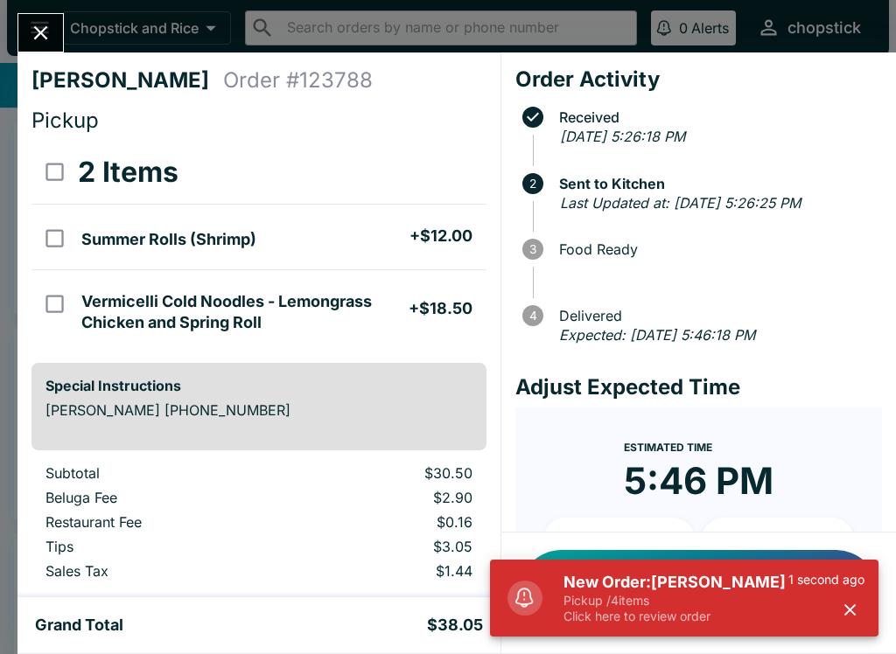
click at [774, 606] on p "Pickup / 4 items" at bounding box center [675, 601] width 225 height 16
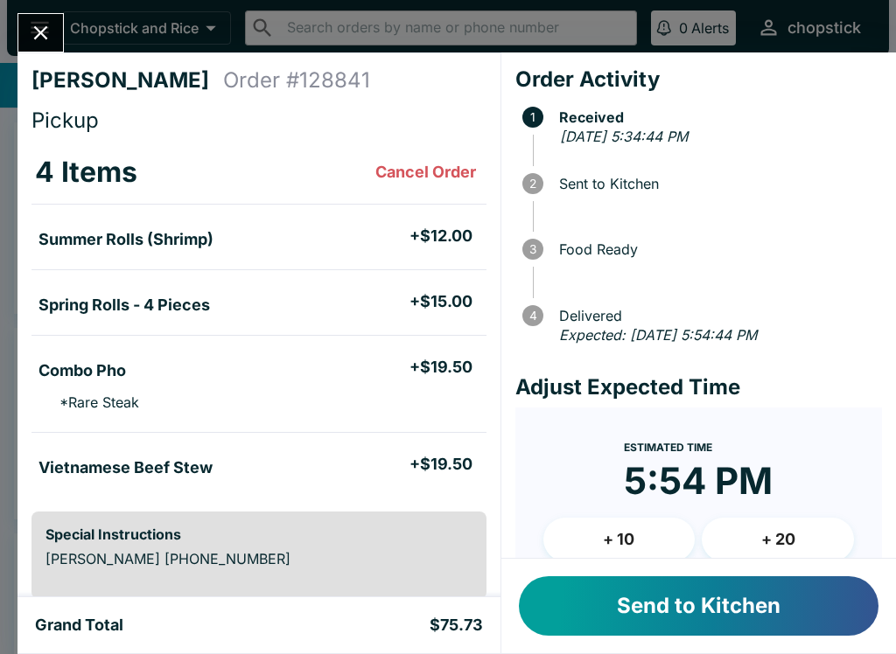
click at [735, 597] on button "Send to Kitchen" at bounding box center [698, 605] width 359 height 59
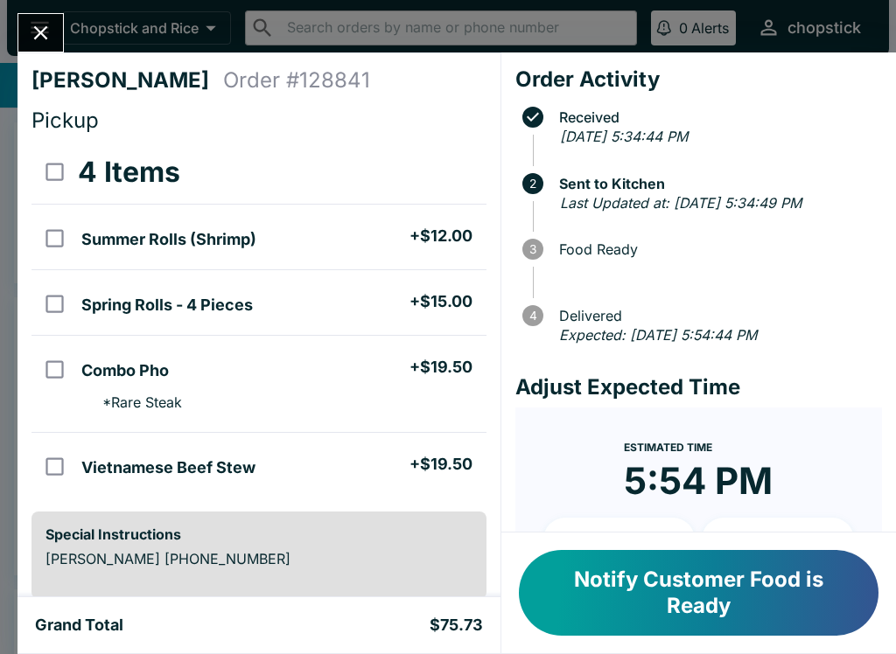
click at [60, 36] on button "Close" at bounding box center [40, 33] width 45 height 38
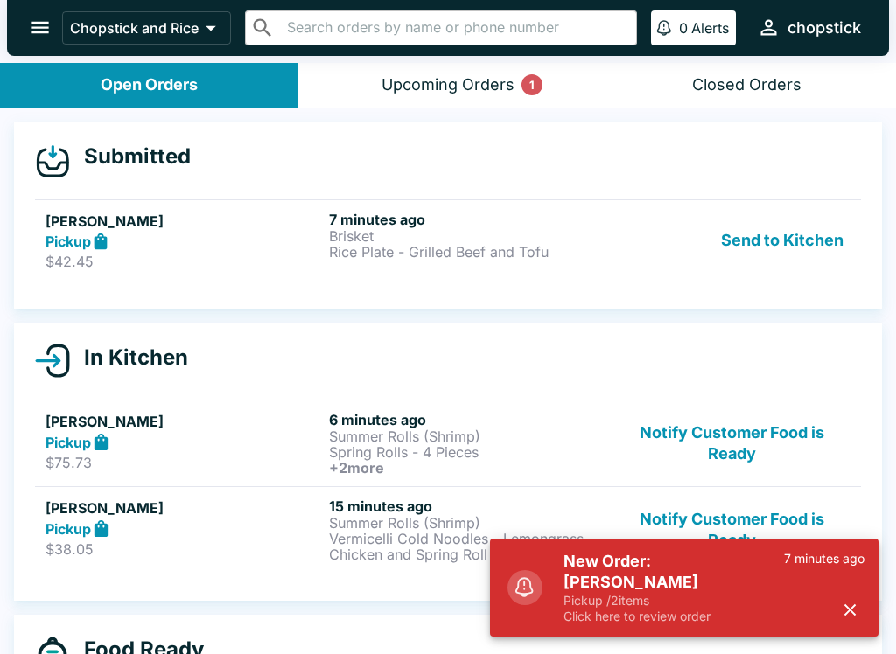
click at [673, 566] on h5 "New Order: [PERSON_NAME]" at bounding box center [673, 572] width 220 height 42
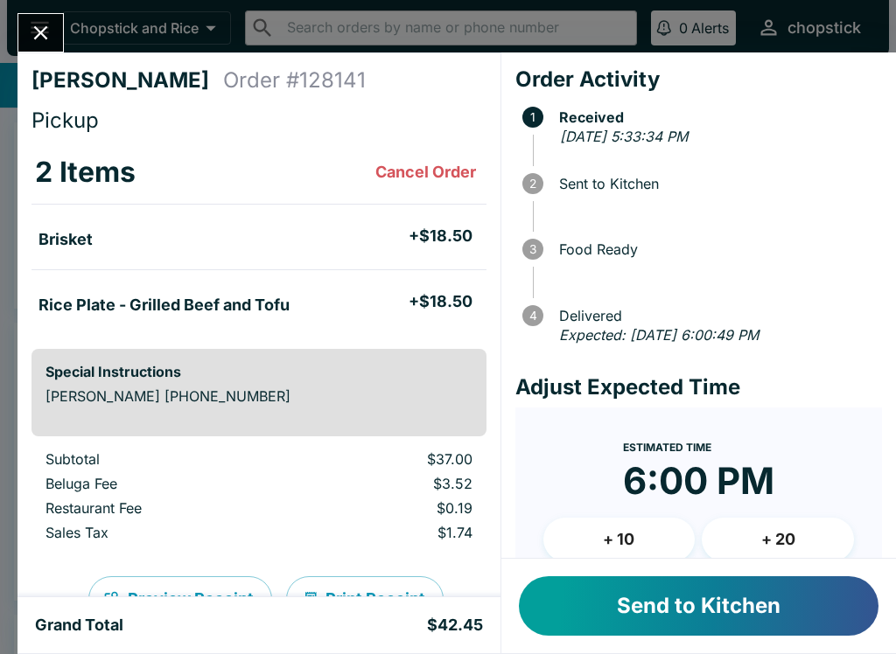
click at [714, 605] on button "Send to Kitchen" at bounding box center [698, 605] width 359 height 59
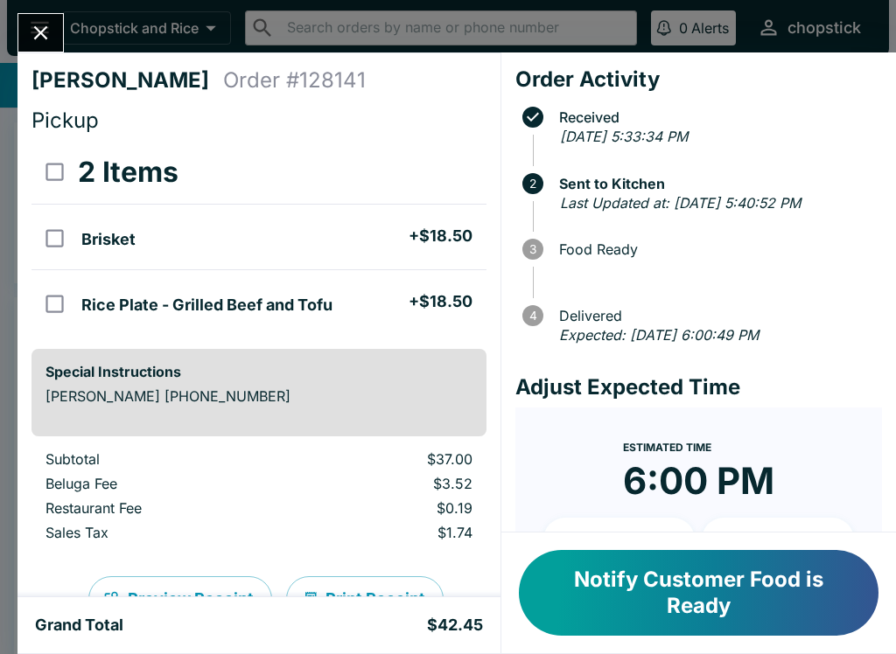
click at [34, 38] on icon "Close" at bounding box center [41, 33] width 24 height 24
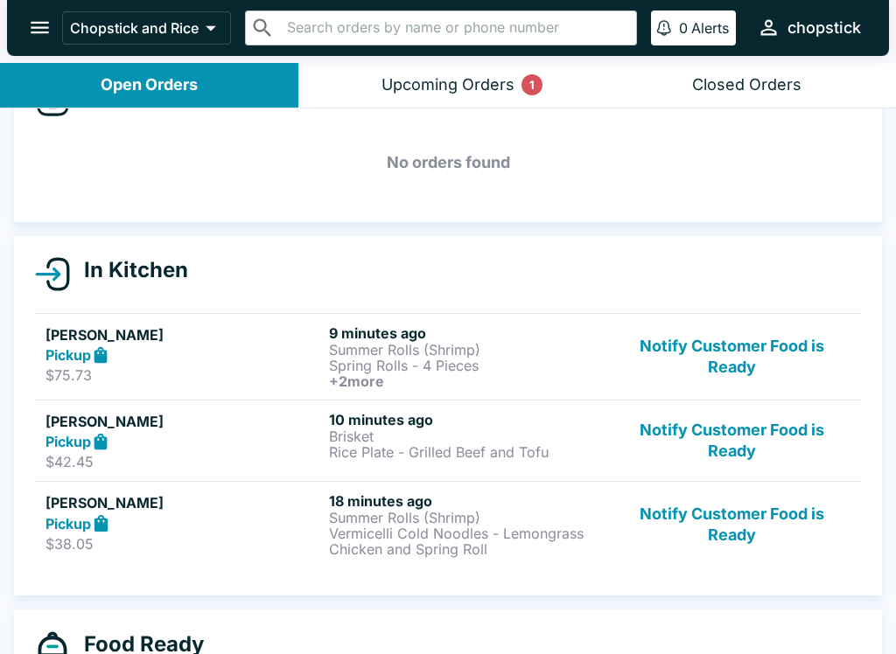
scroll to position [64, 0]
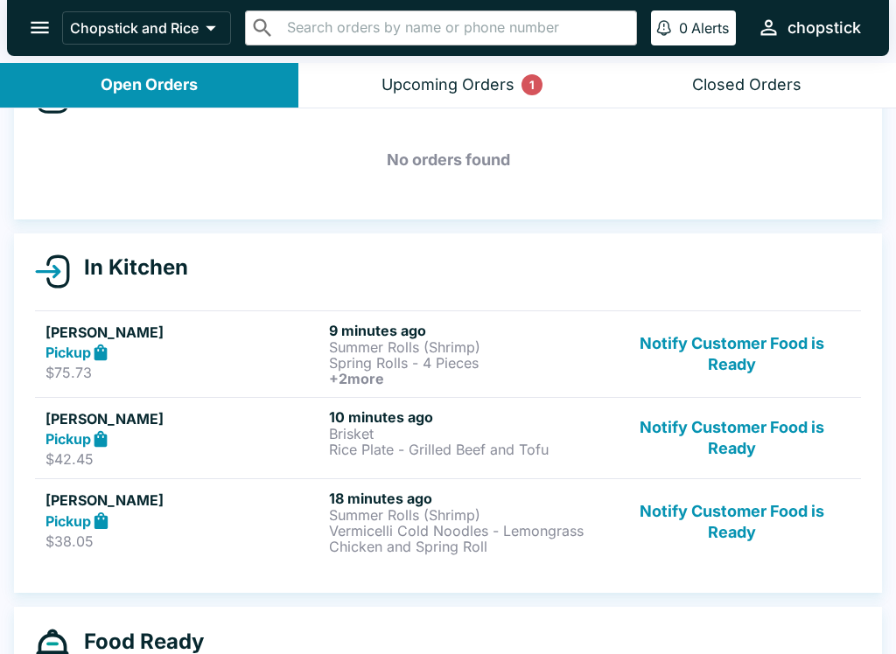
click at [410, 368] on p "Spring Rolls - 4 Pieces" at bounding box center [467, 363] width 276 height 16
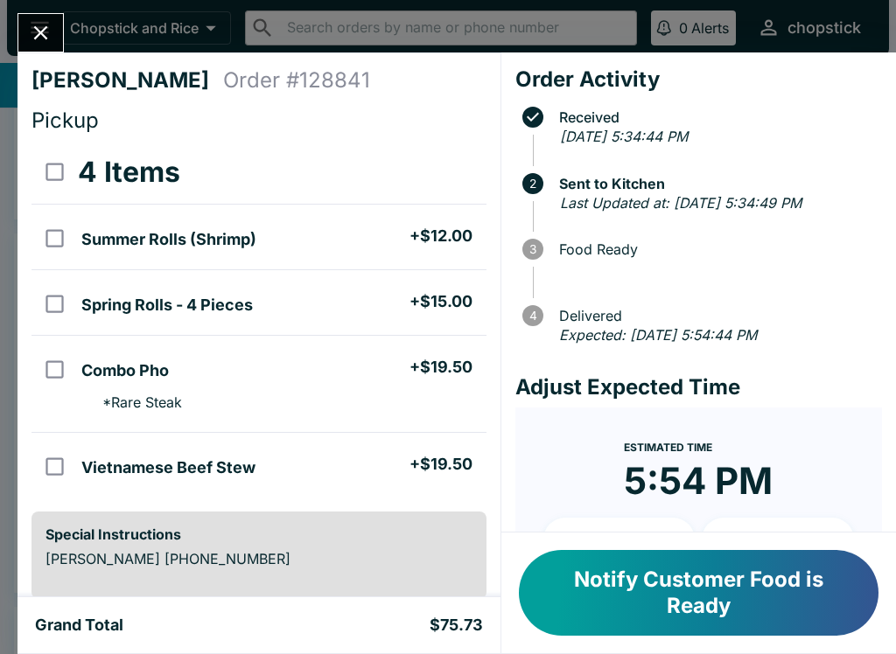
click at [624, 596] on button "Notify Customer Food is Ready" at bounding box center [698, 593] width 359 height 86
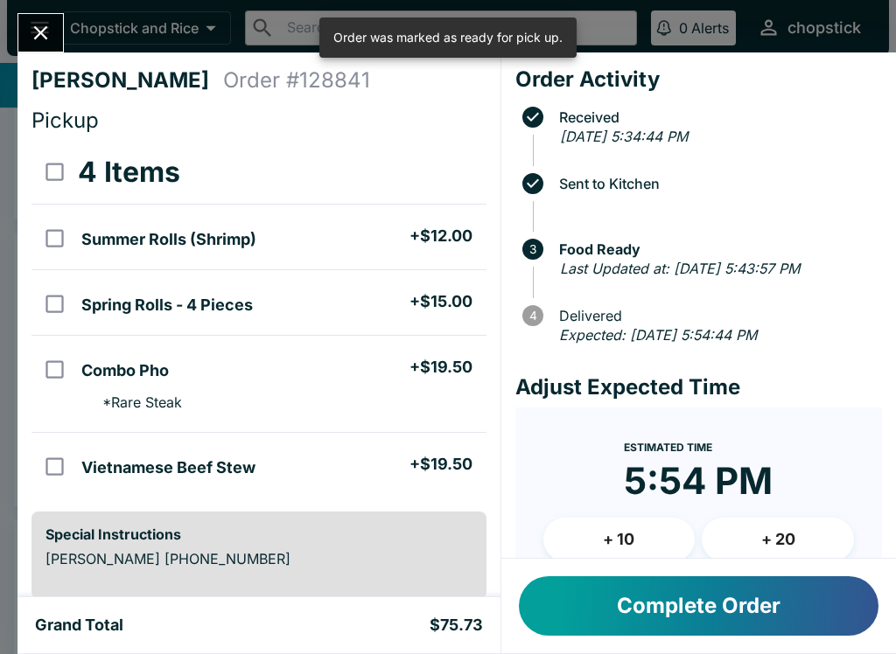
click at [33, 35] on icon "Close" at bounding box center [41, 33] width 24 height 24
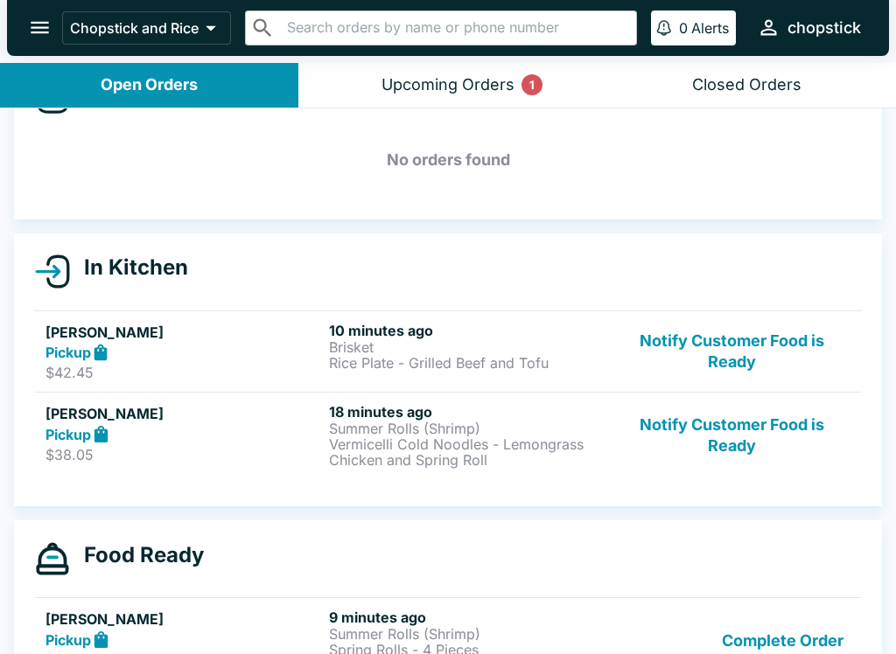
click at [762, 357] on button "Notify Customer Food is Ready" at bounding box center [731, 352] width 237 height 60
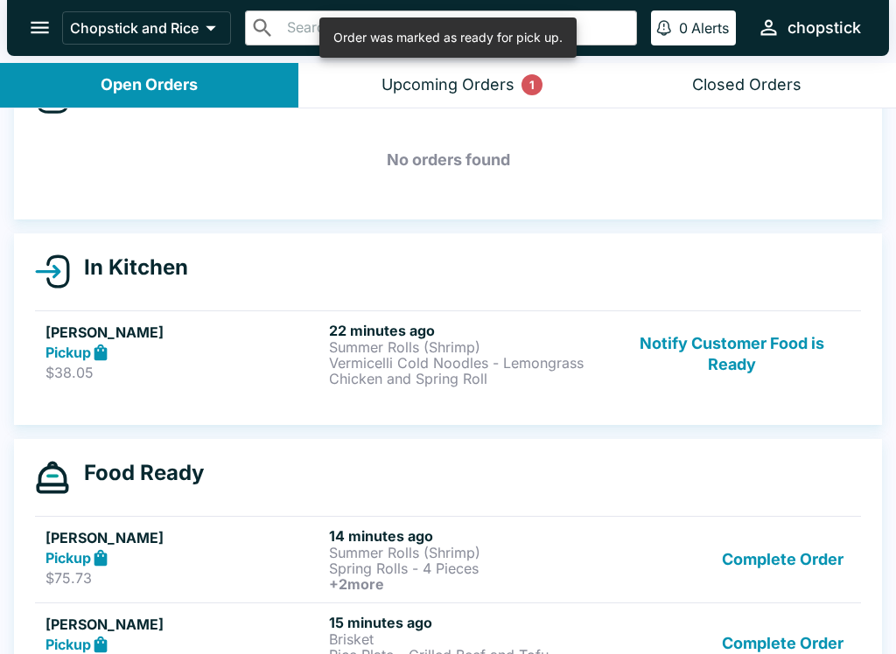
click at [756, 367] on button "Notify Customer Food is Ready" at bounding box center [731, 354] width 237 height 65
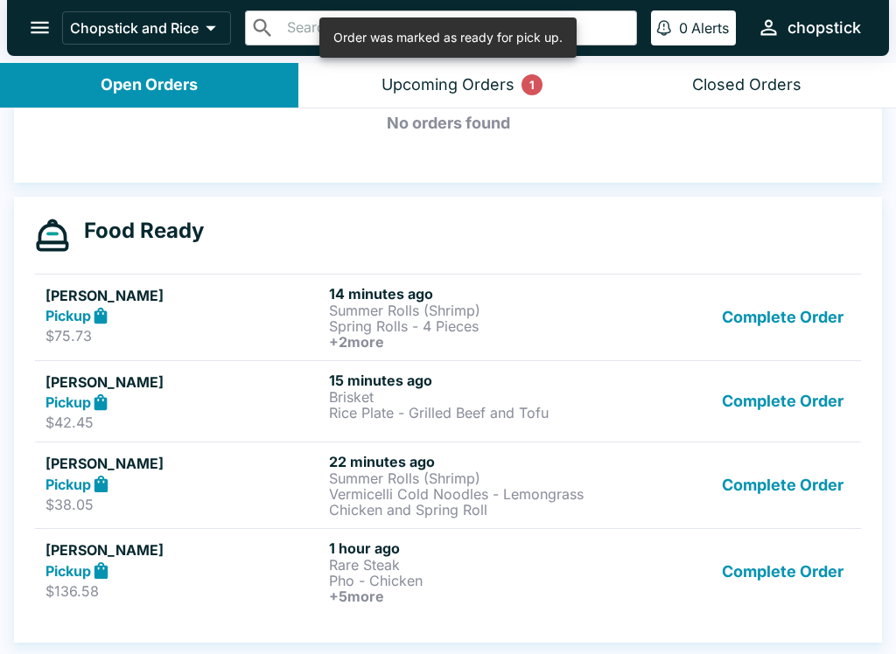
scroll to position [275, 0]
click at [794, 495] on button "Complete Order" at bounding box center [783, 485] width 136 height 65
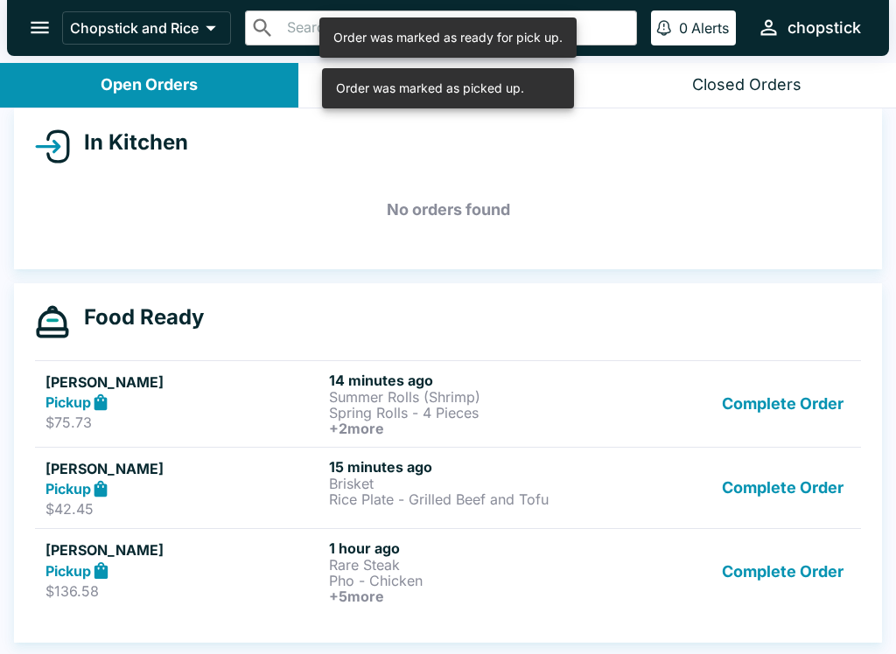
click at [774, 592] on button "Complete Order" at bounding box center [783, 572] width 136 height 65
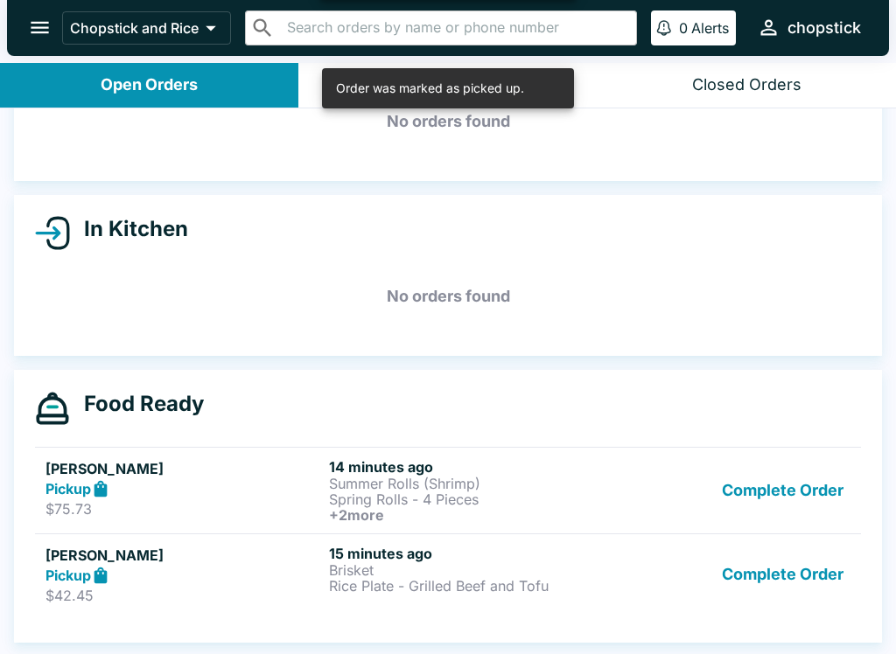
scroll to position [102, 0]
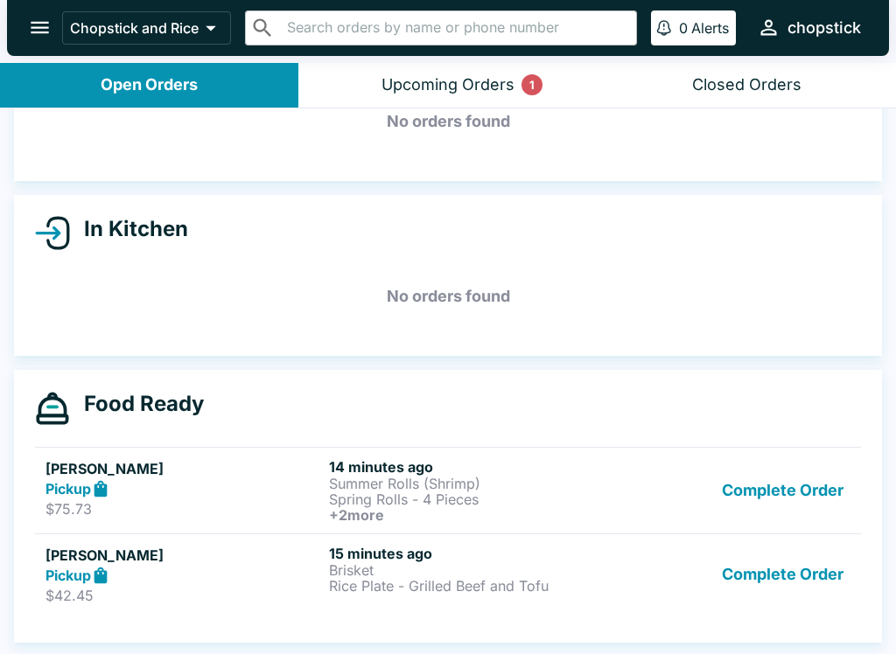
click at [767, 470] on button "Complete Order" at bounding box center [783, 490] width 136 height 65
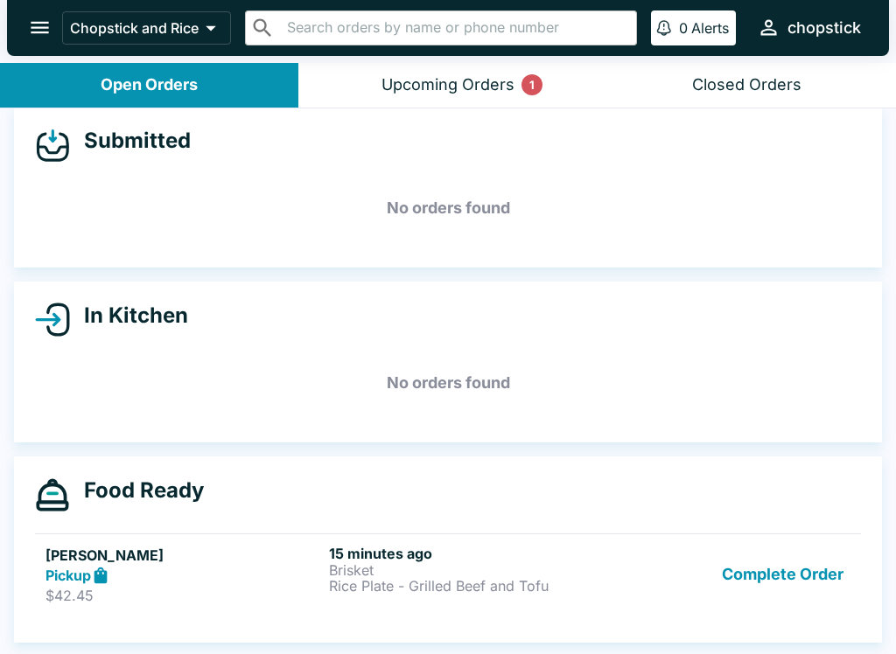
scroll to position [16, 0]
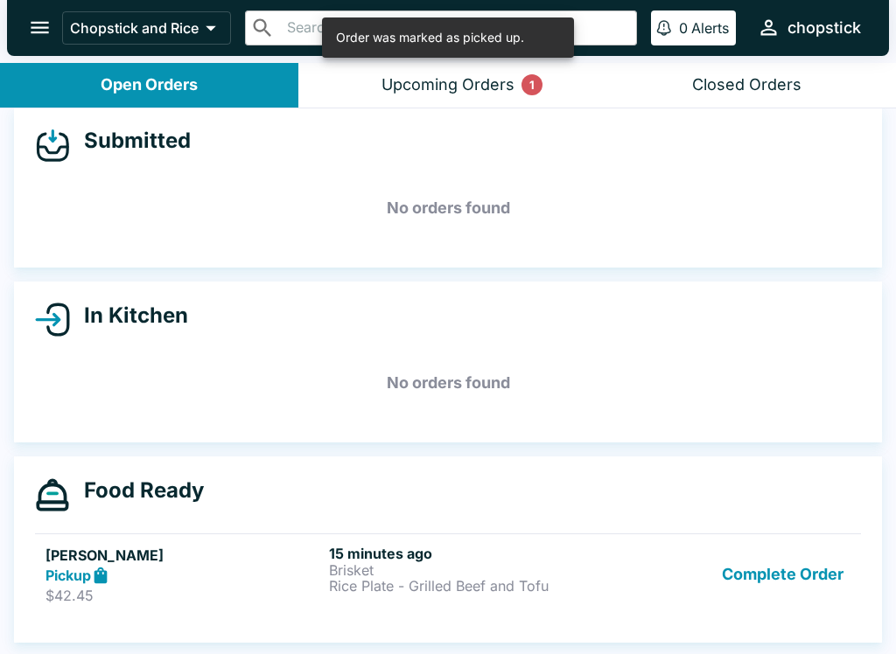
click at [443, 76] on div "Upcoming Orders 1" at bounding box center [447, 85] width 133 height 20
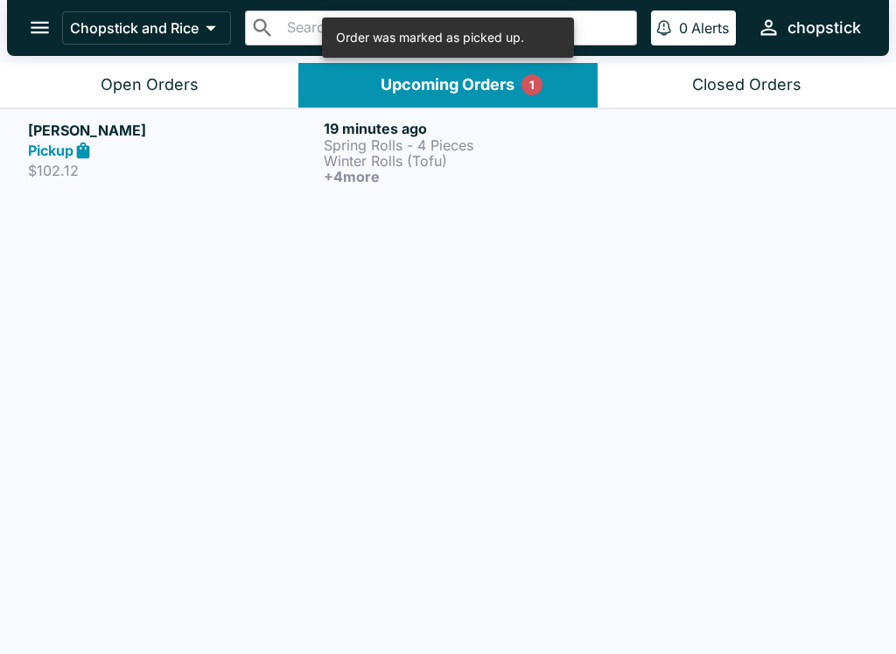
click at [432, 144] on p "Spring Rolls - 4 Pieces" at bounding box center [468, 145] width 289 height 16
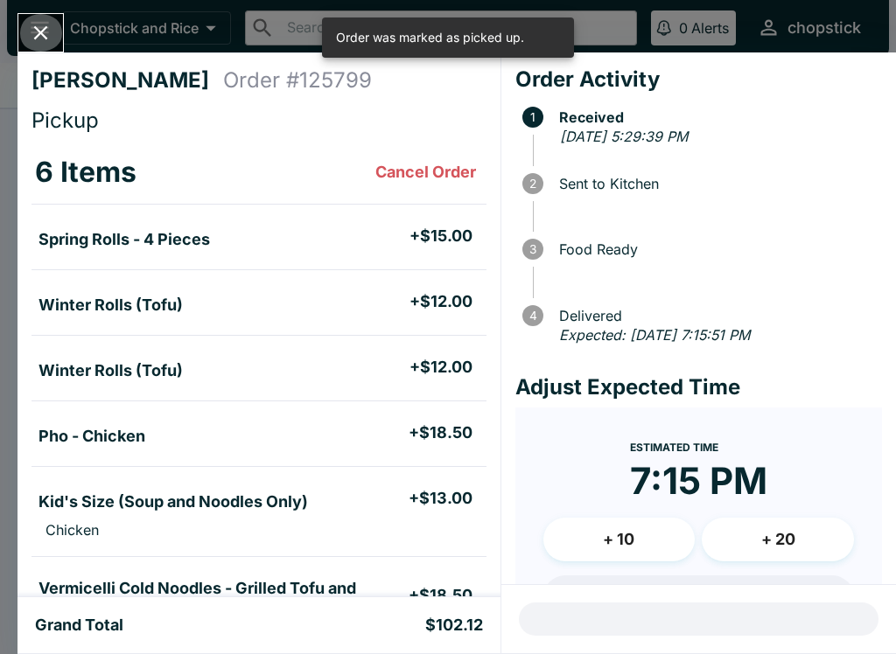
click at [35, 46] on button "Close" at bounding box center [40, 33] width 45 height 38
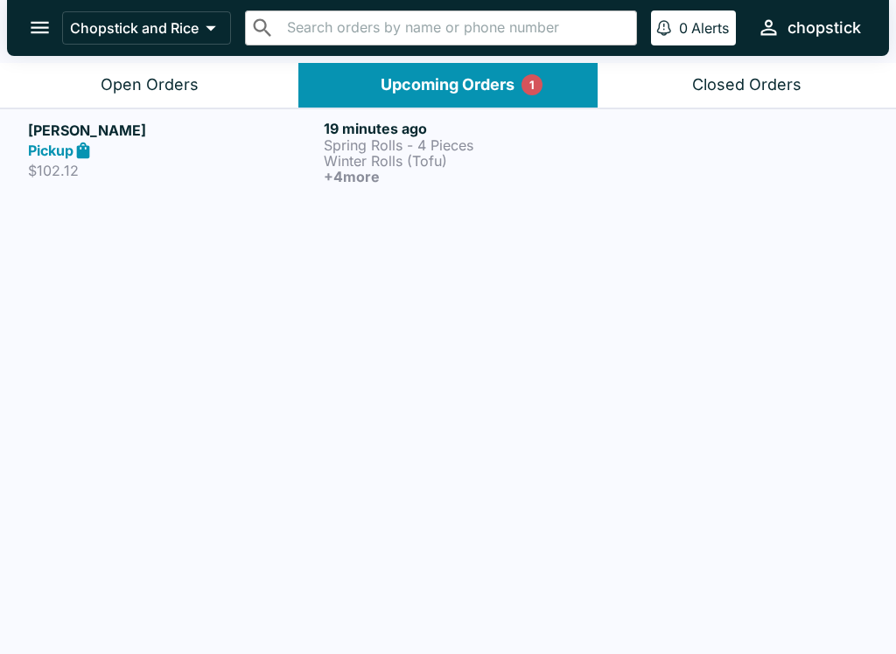
click at [182, 101] on button "Open Orders" at bounding box center [149, 85] width 298 height 45
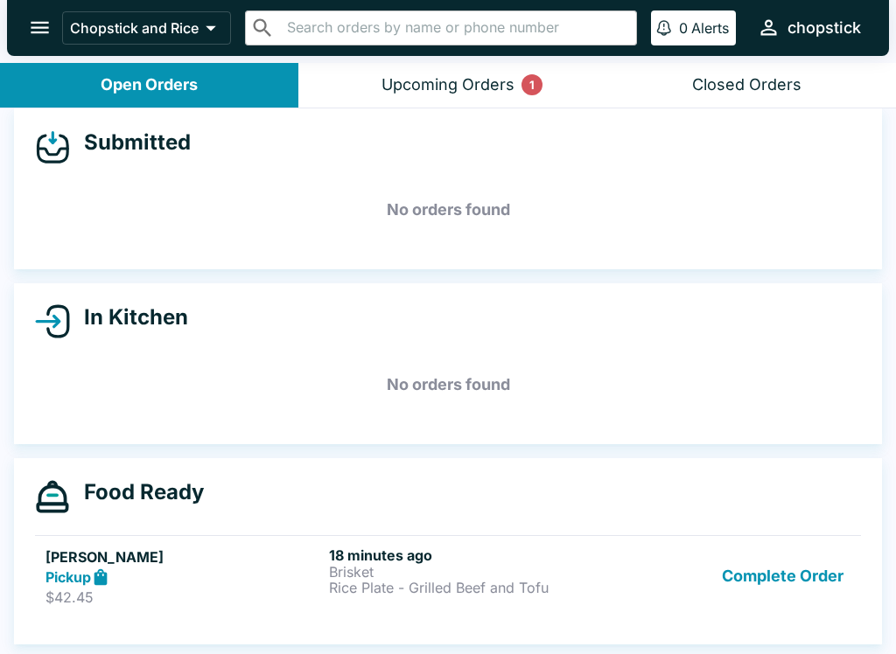
click at [797, 580] on button "Complete Order" at bounding box center [783, 577] width 136 height 60
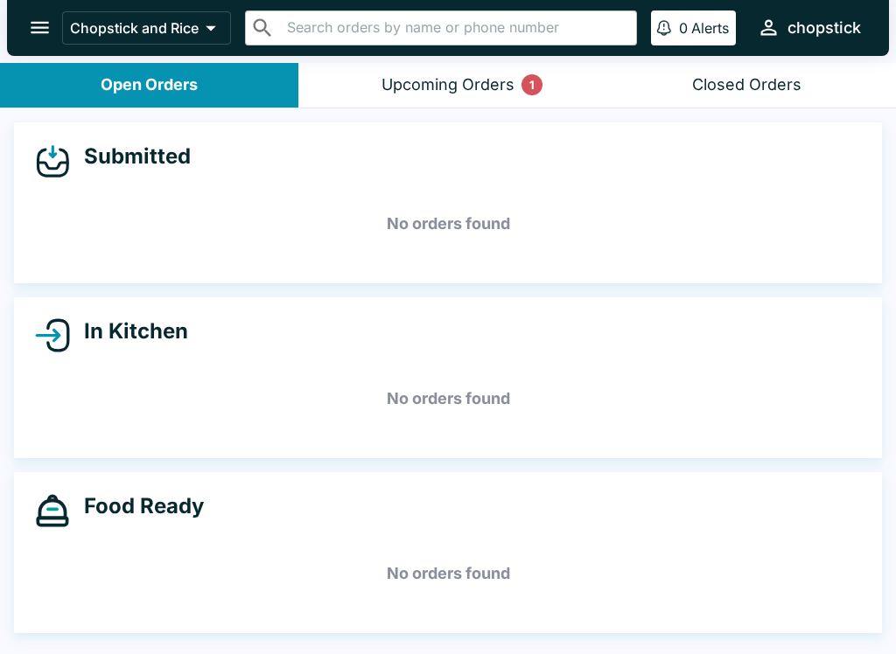
click at [493, 87] on div "Upcoming Orders 1" at bounding box center [447, 85] width 133 height 20
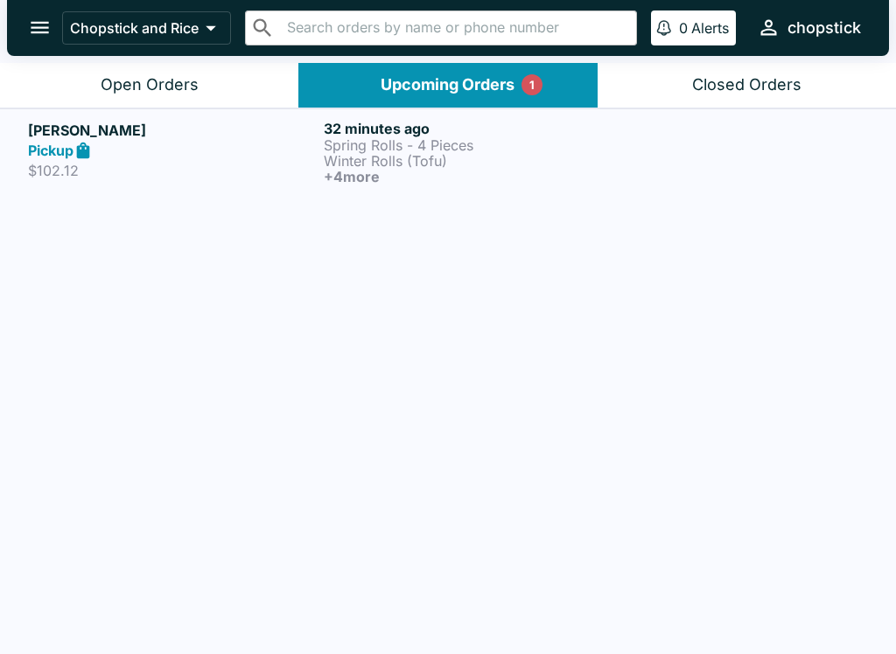
click at [366, 174] on h6 "+ 4 more" at bounding box center [468, 177] width 289 height 16
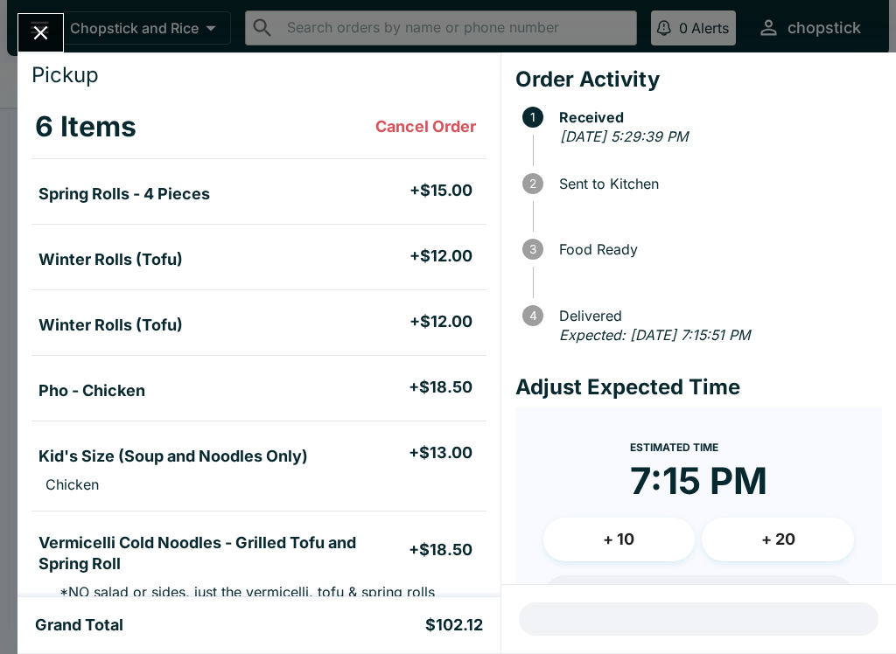
scroll to position [59, 0]
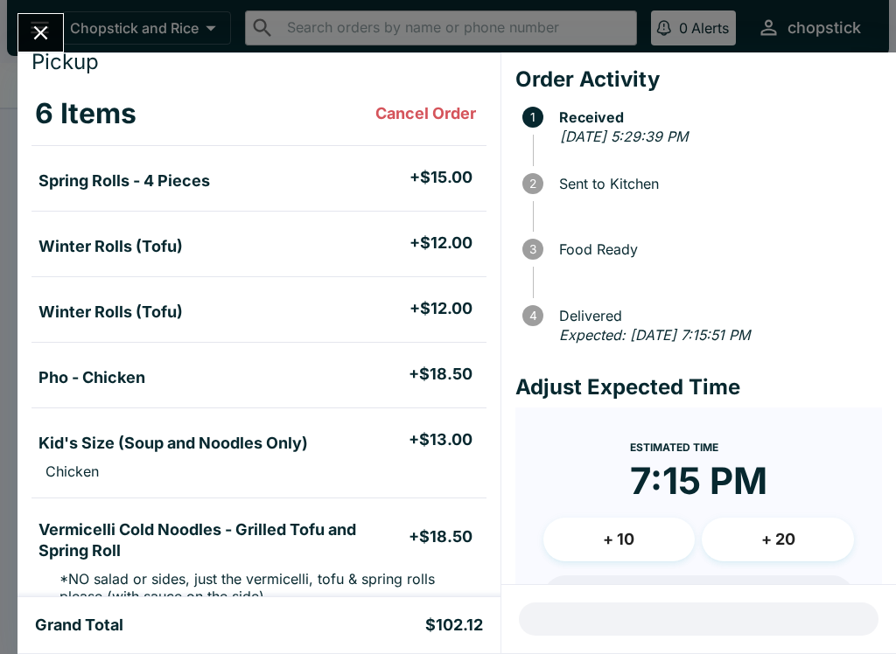
click at [54, 26] on button "Close" at bounding box center [40, 33] width 45 height 38
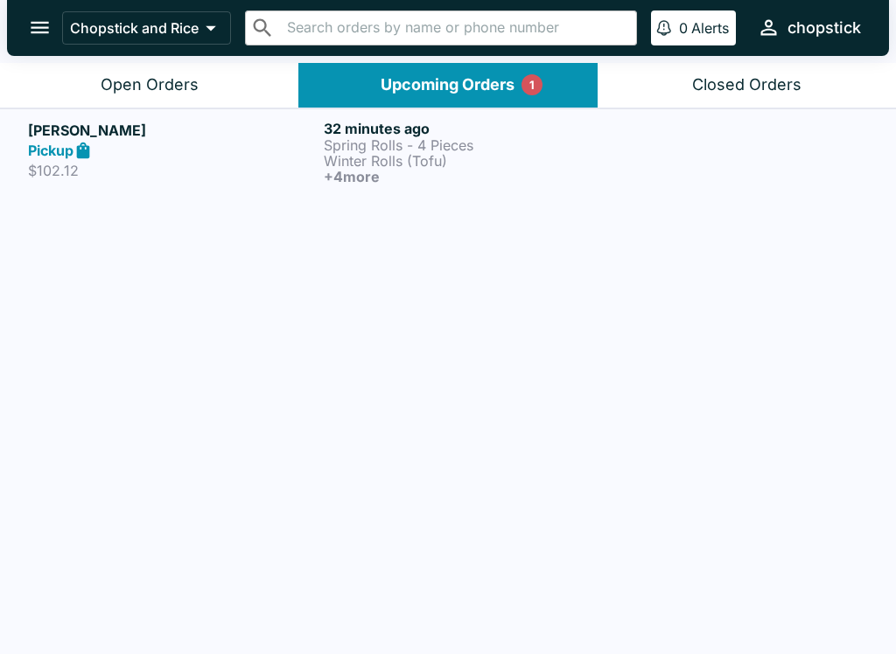
click at [359, 165] on p "Winter Rolls (Tofu)" at bounding box center [468, 161] width 289 height 16
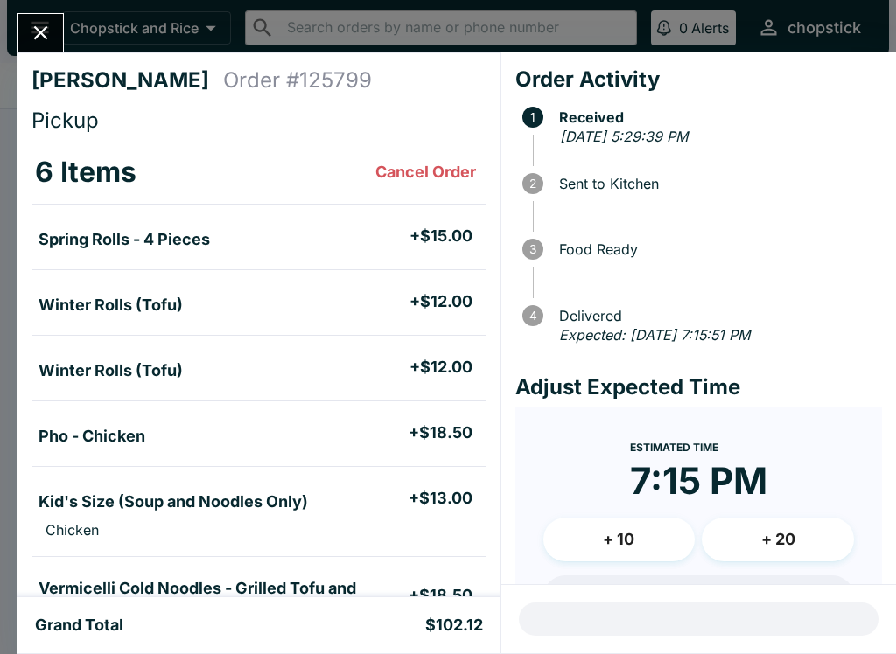
click at [38, 15] on button "Close" at bounding box center [40, 33] width 45 height 38
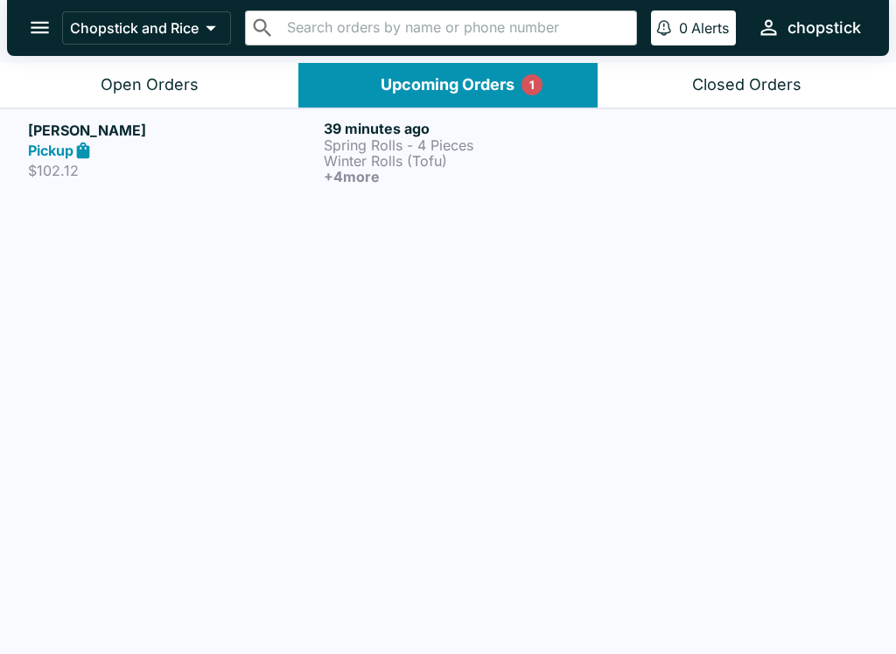
click at [140, 76] on div "Open Orders" at bounding box center [150, 85] width 98 height 20
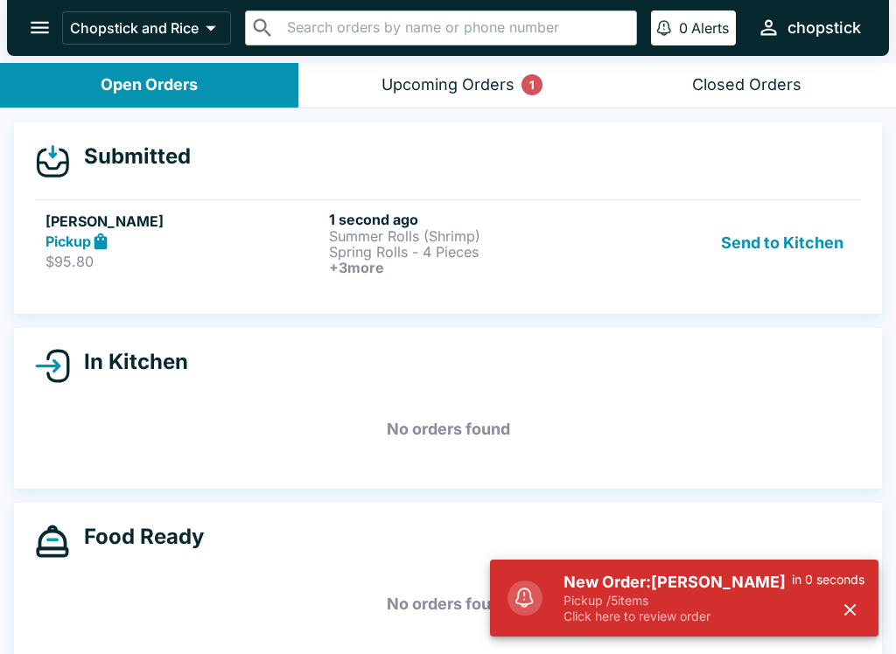
scroll to position [3, 0]
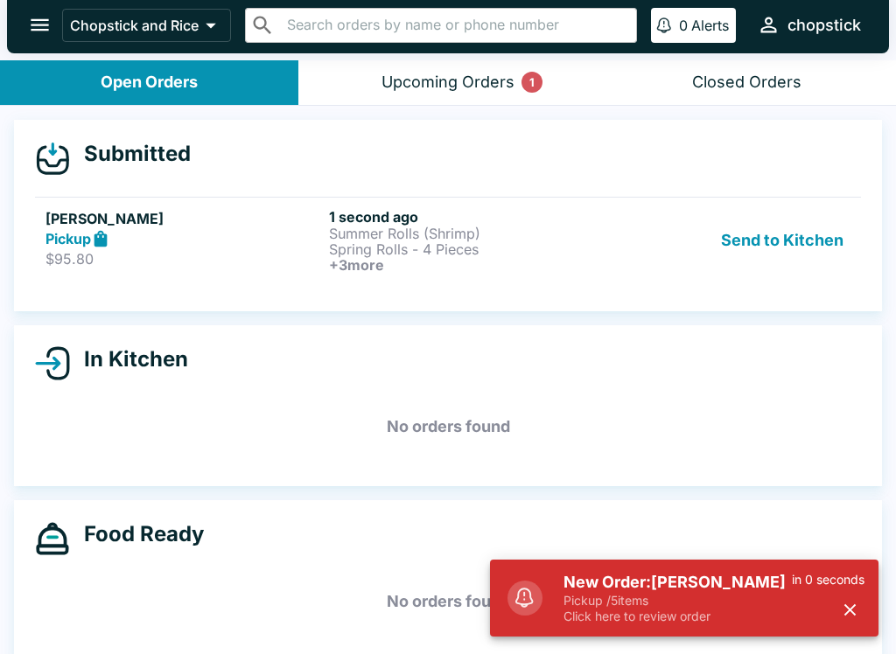
click at [696, 617] on p "Click here to review order" at bounding box center [677, 617] width 228 height 16
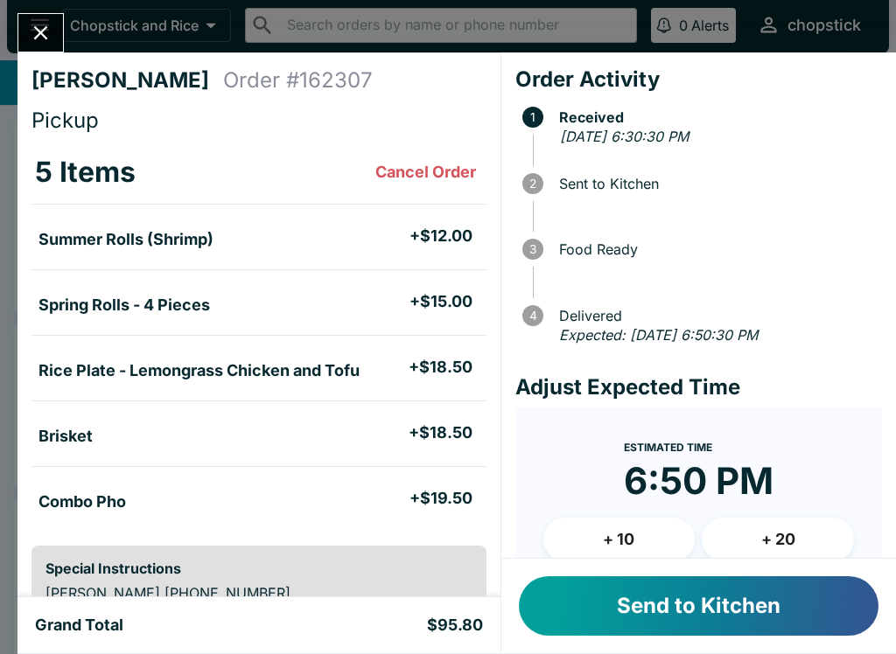
click at [754, 594] on button "Send to Kitchen" at bounding box center [698, 605] width 359 height 59
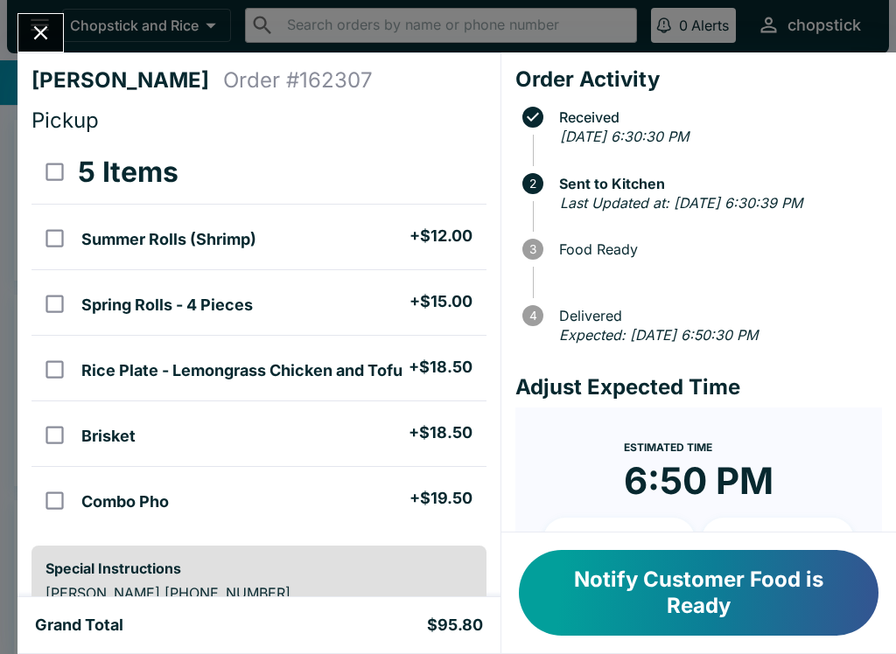
click at [33, 36] on icon "Close" at bounding box center [41, 33] width 24 height 24
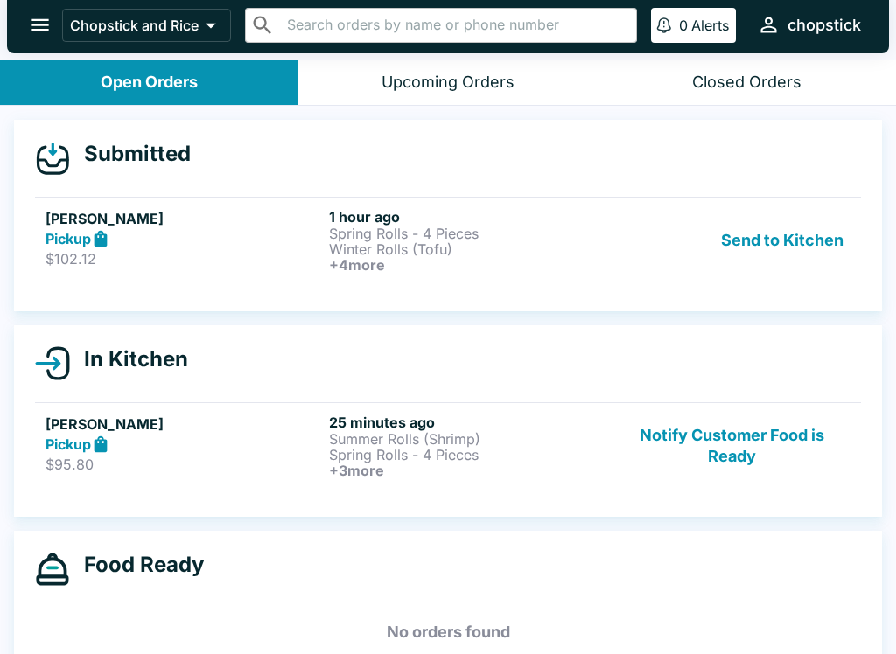
click at [824, 247] on button "Send to Kitchen" at bounding box center [782, 240] width 136 height 65
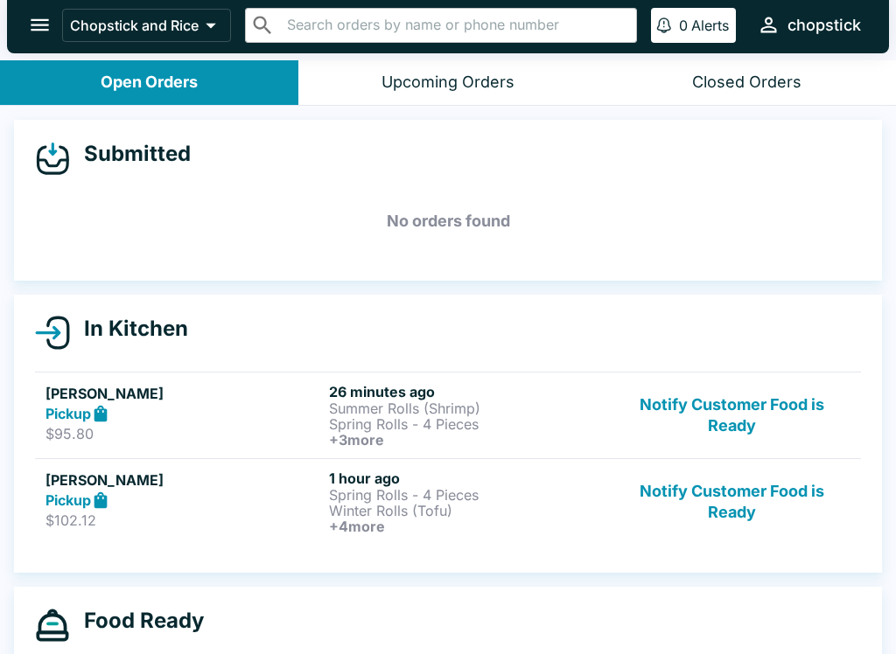
click at [491, 396] on h6 "26 minutes ago" at bounding box center [467, 391] width 276 height 17
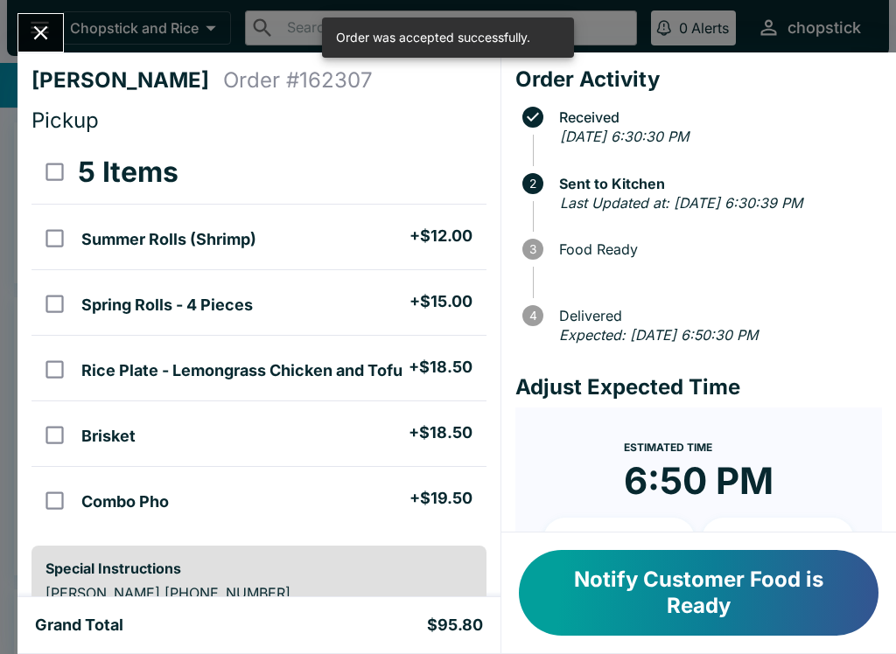
click at [59, 40] on button "Close" at bounding box center [40, 33] width 45 height 38
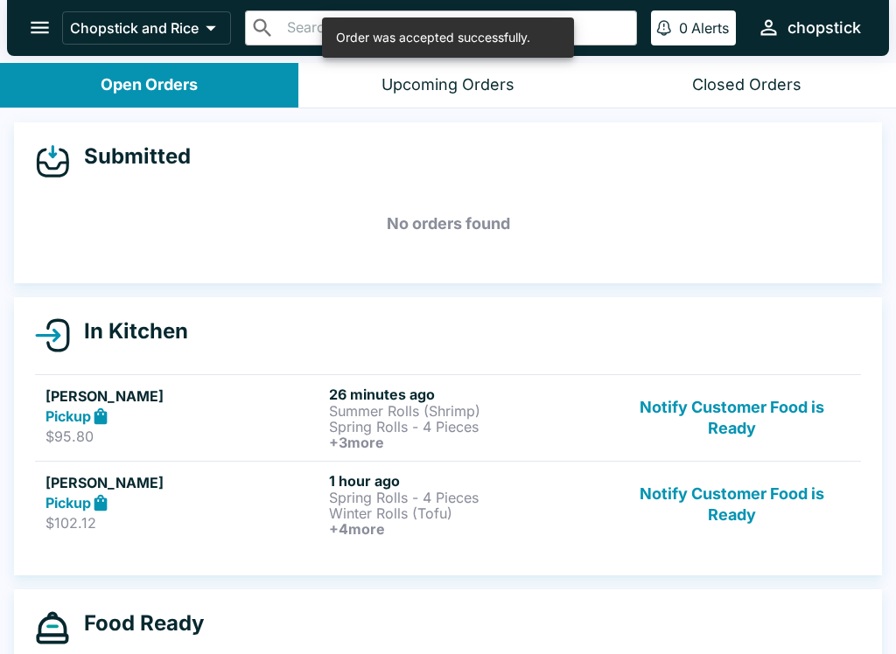
scroll to position [32, 0]
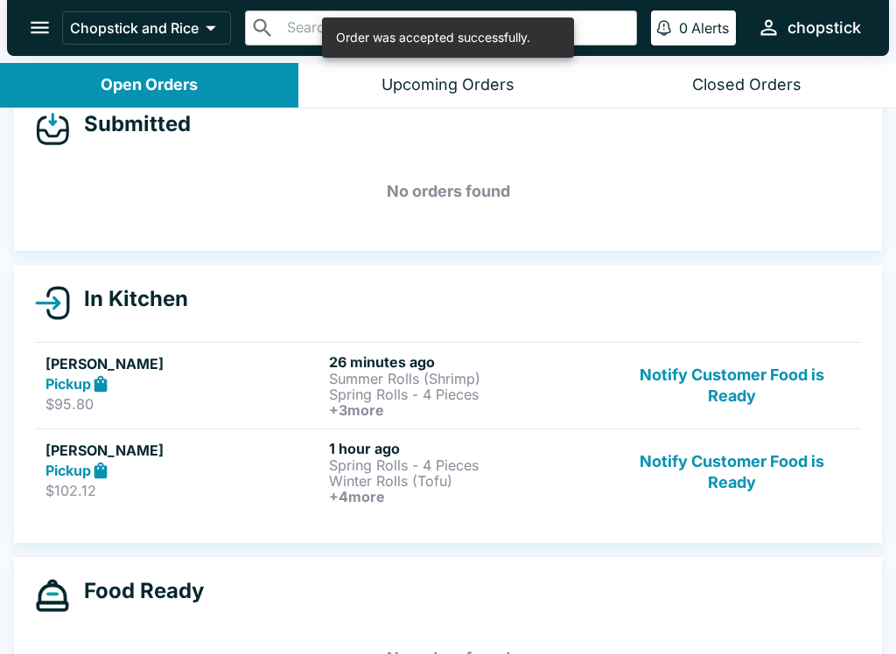
click at [533, 491] on h6 "+ 4 more" at bounding box center [467, 497] width 276 height 16
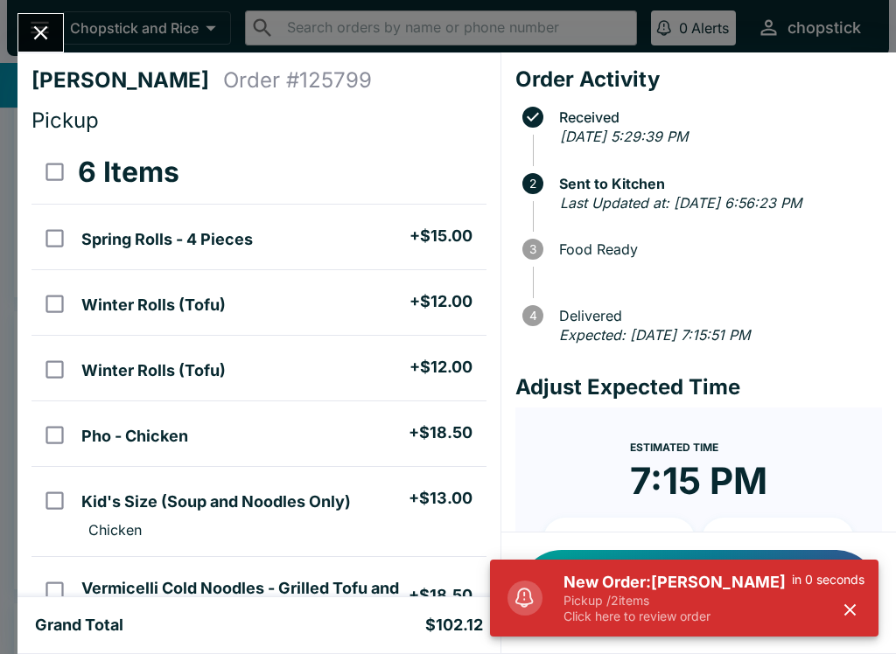
click at [720, 593] on p "Pickup / 2 items" at bounding box center [677, 601] width 228 height 16
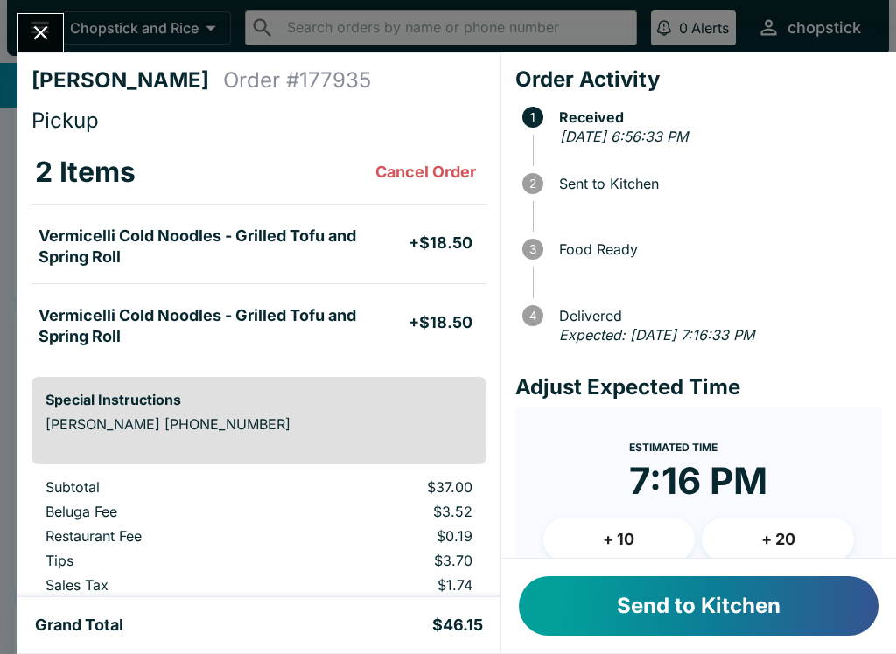
click at [770, 600] on button "Send to Kitchen" at bounding box center [698, 605] width 359 height 59
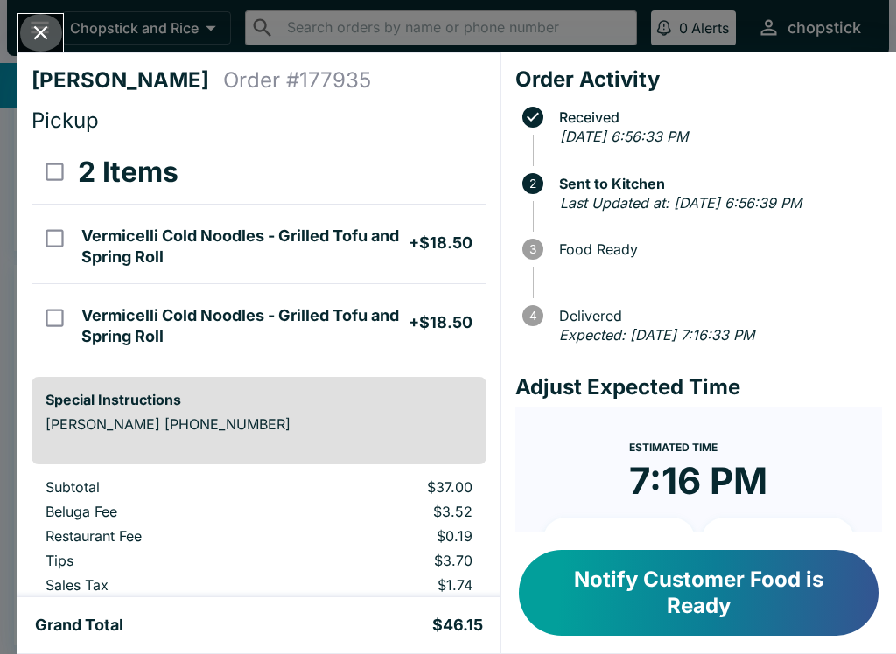
click at [38, 15] on button "Close" at bounding box center [40, 33] width 45 height 38
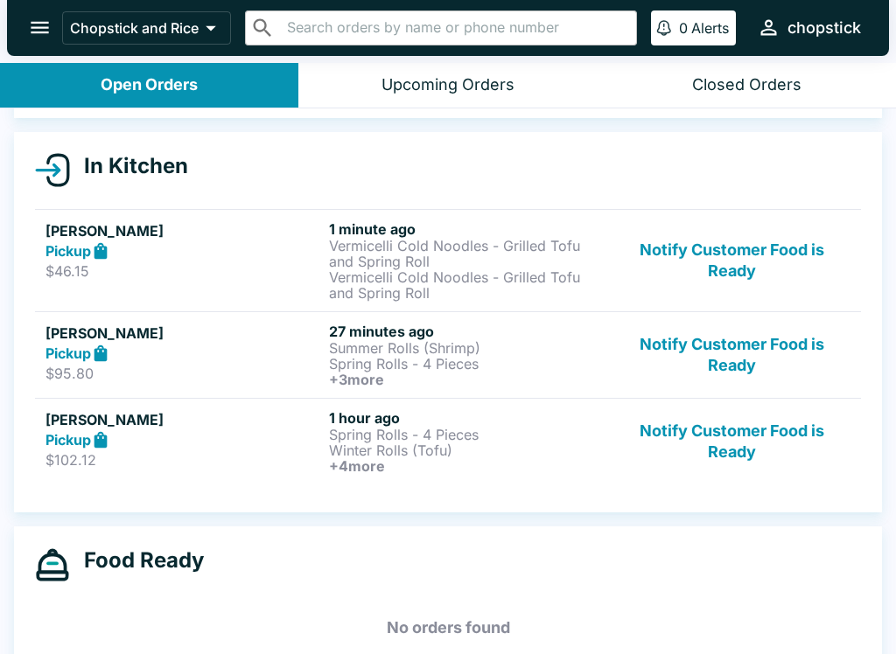
scroll to position [164, 0]
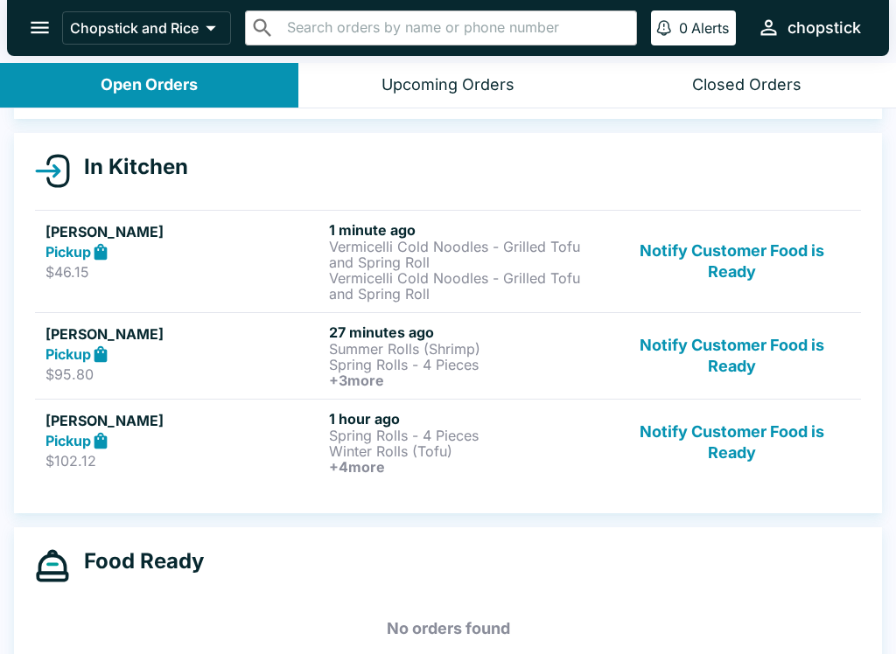
click at [546, 443] on p "Winter Rolls (Tofu)" at bounding box center [467, 451] width 276 height 16
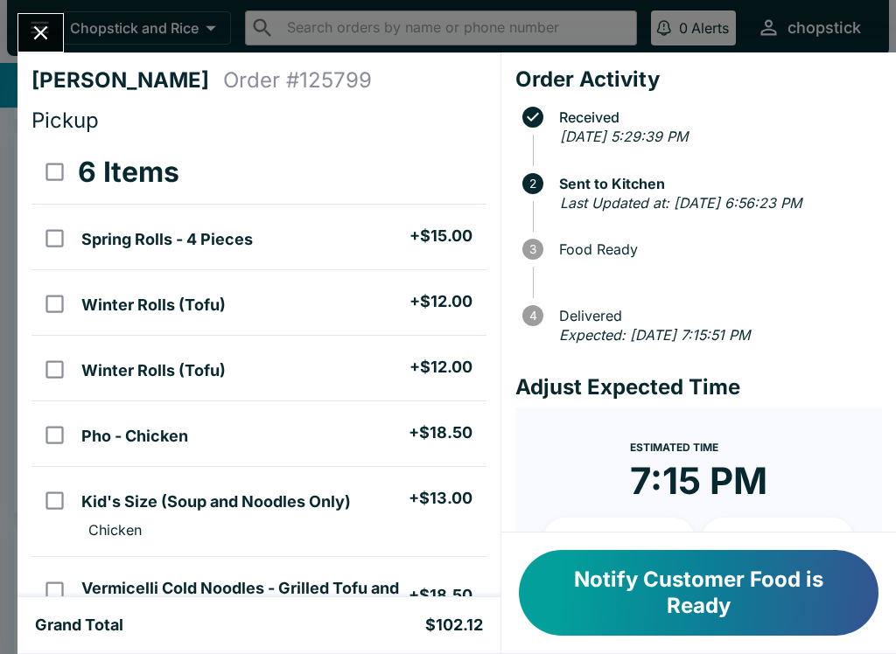
scroll to position [-7, 0]
click at [46, 35] on icon "Close" at bounding box center [41, 33] width 24 height 24
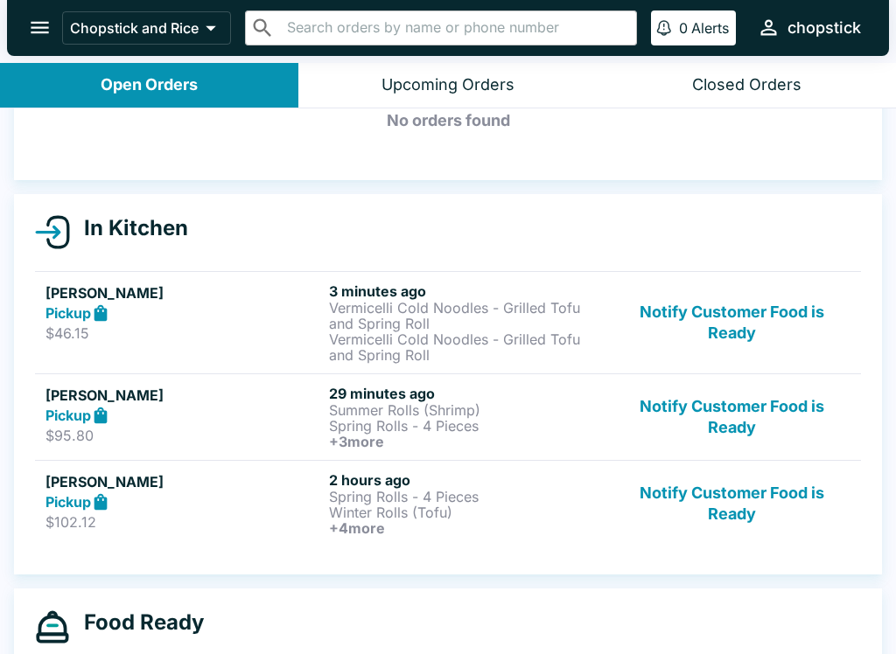
scroll to position [102, 0]
click at [745, 410] on button "Notify Customer Food is Ready" at bounding box center [731, 418] width 237 height 65
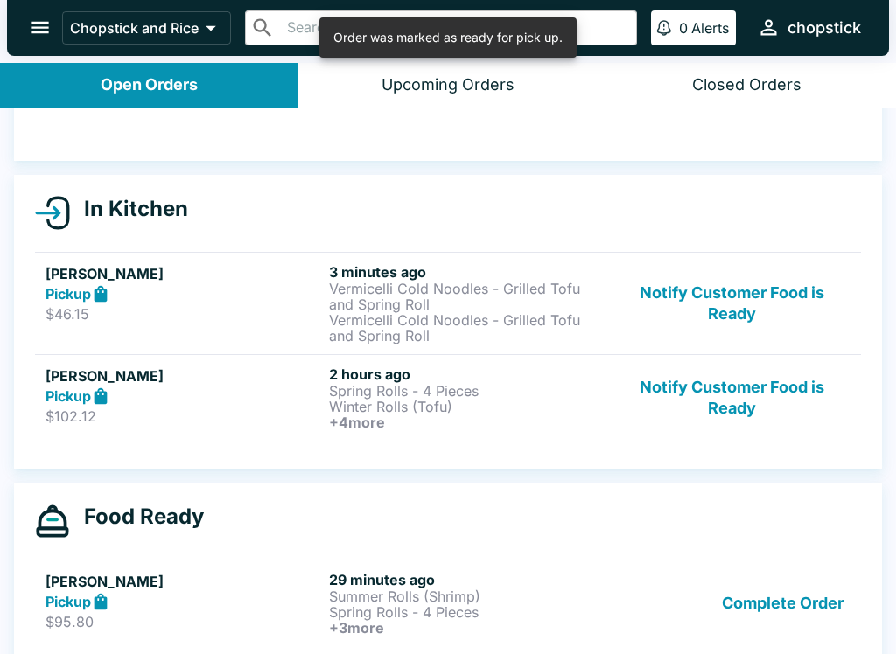
scroll to position [109, 0]
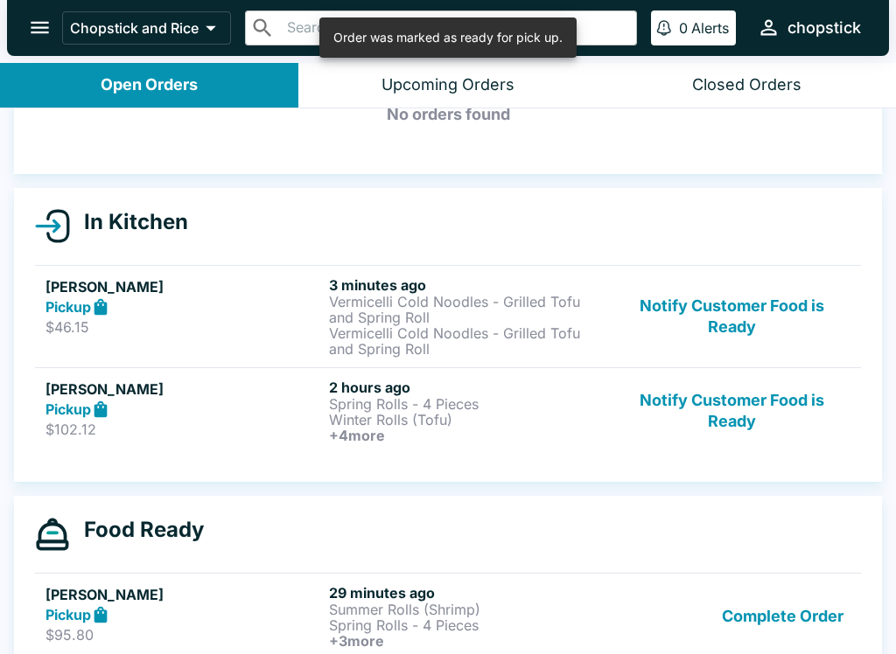
click at [770, 624] on button "Complete Order" at bounding box center [783, 616] width 136 height 65
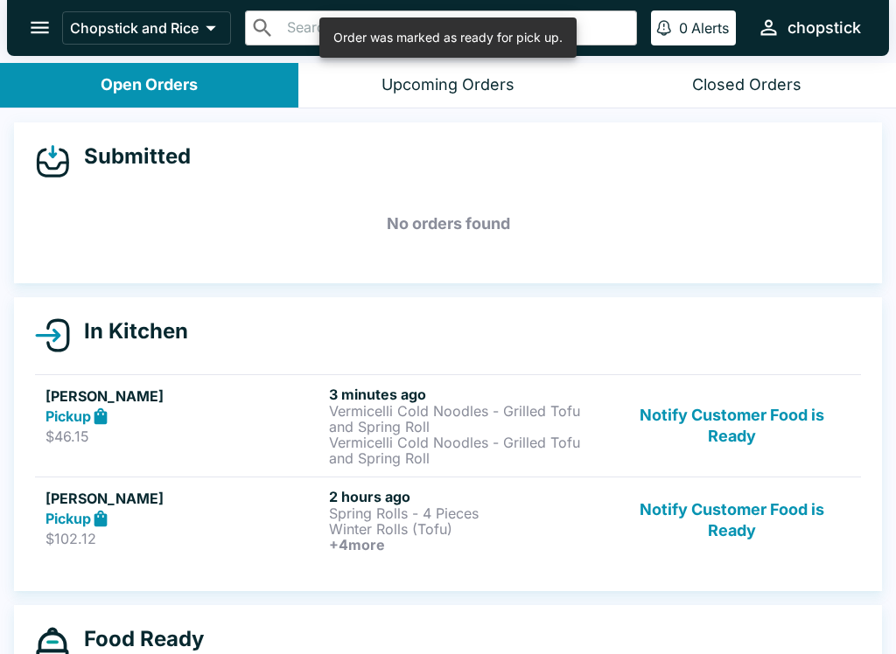
scroll to position [0, 0]
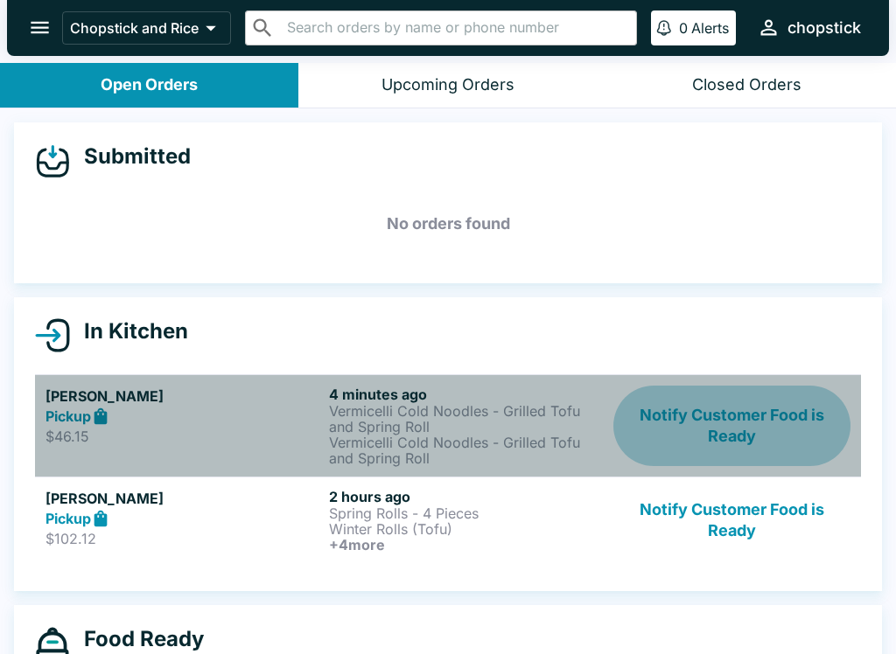
click at [729, 439] on button "Notify Customer Food is Ready" at bounding box center [731, 426] width 237 height 80
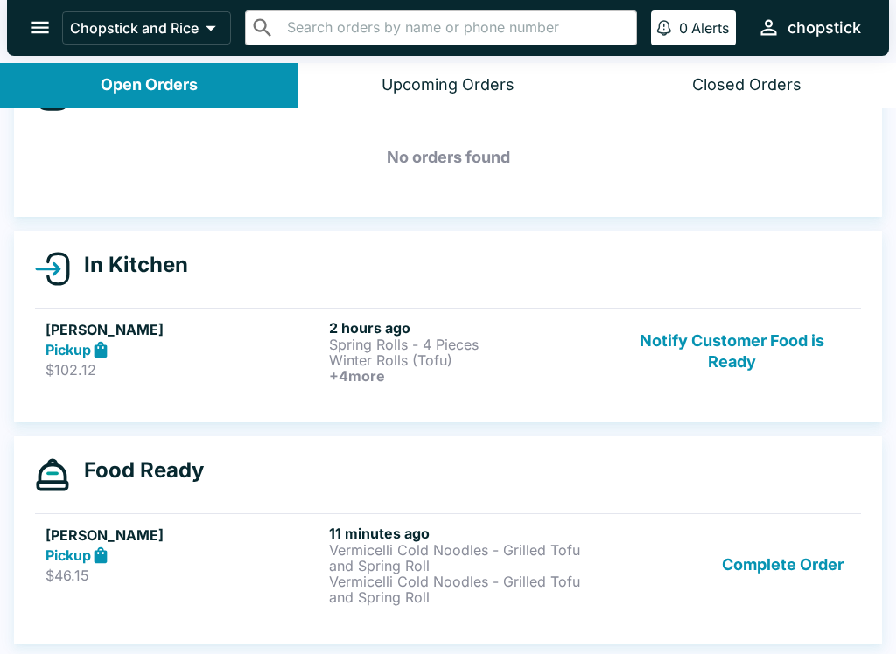
scroll to position [3, 0]
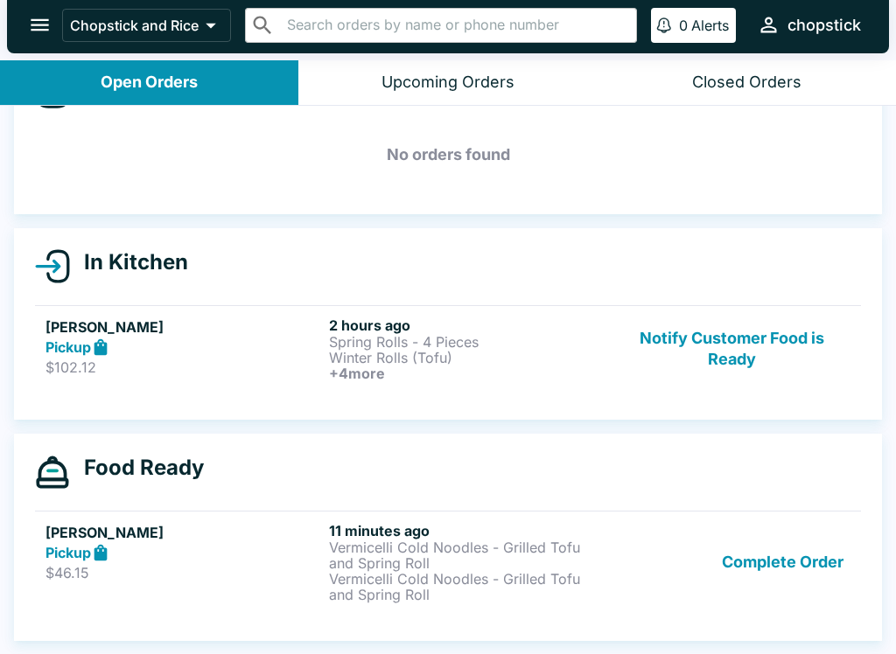
click at [779, 561] on button "Complete Order" at bounding box center [783, 562] width 136 height 80
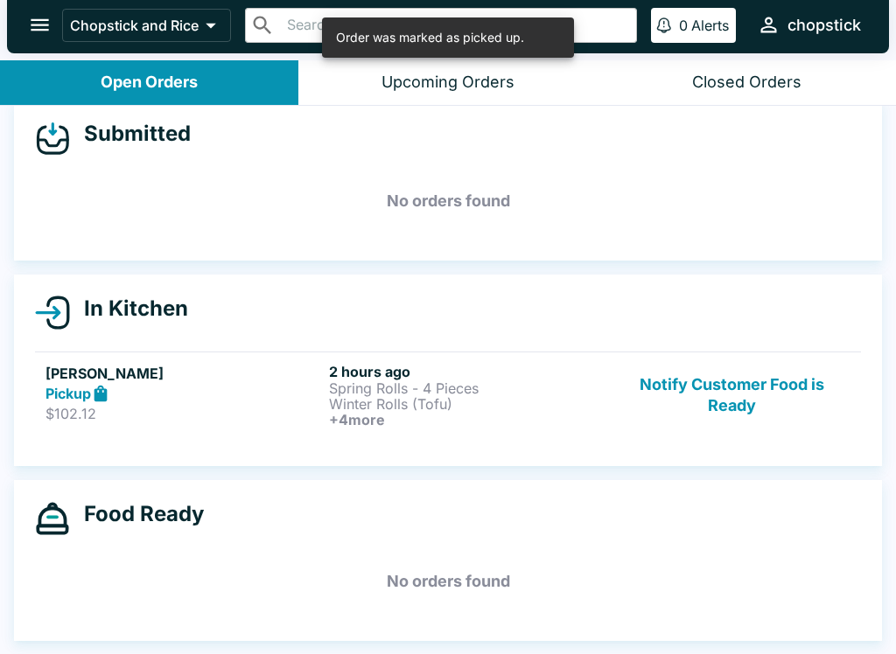
click at [758, 398] on button "Notify Customer Food is Ready" at bounding box center [731, 395] width 237 height 65
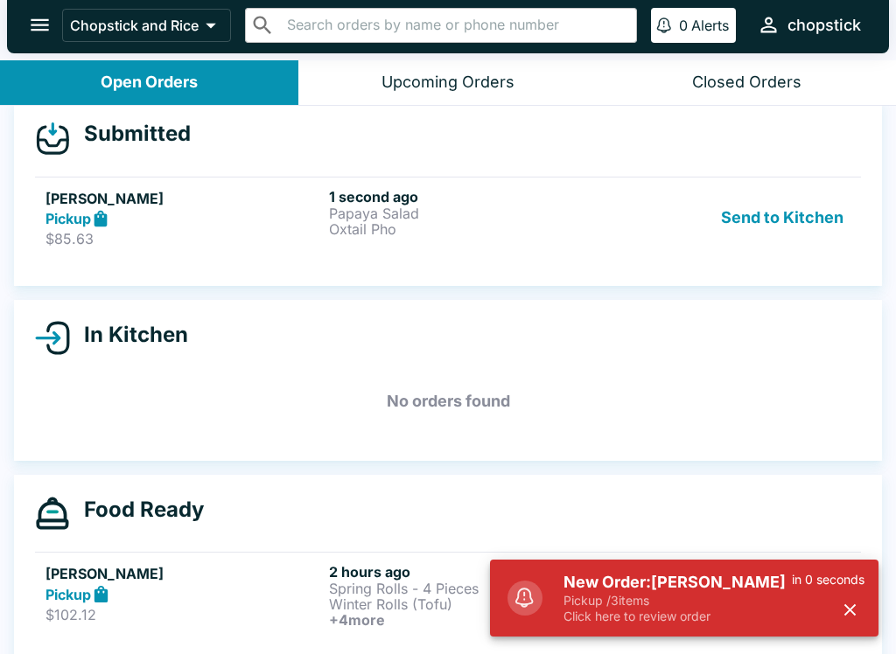
click at [801, 201] on button "Send to Kitchen" at bounding box center [782, 218] width 136 height 60
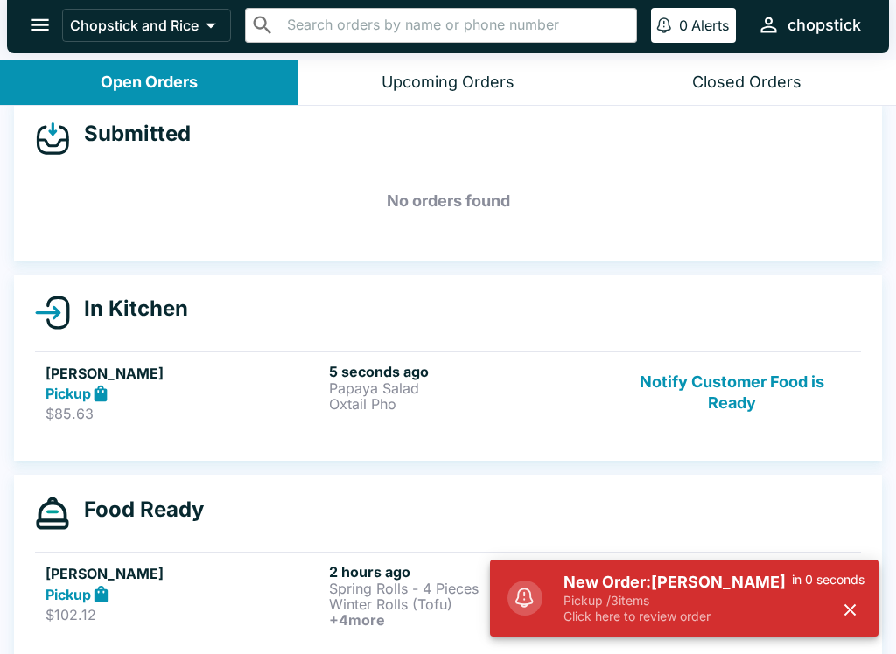
click at [136, 390] on div "Pickup" at bounding box center [183, 394] width 276 height 20
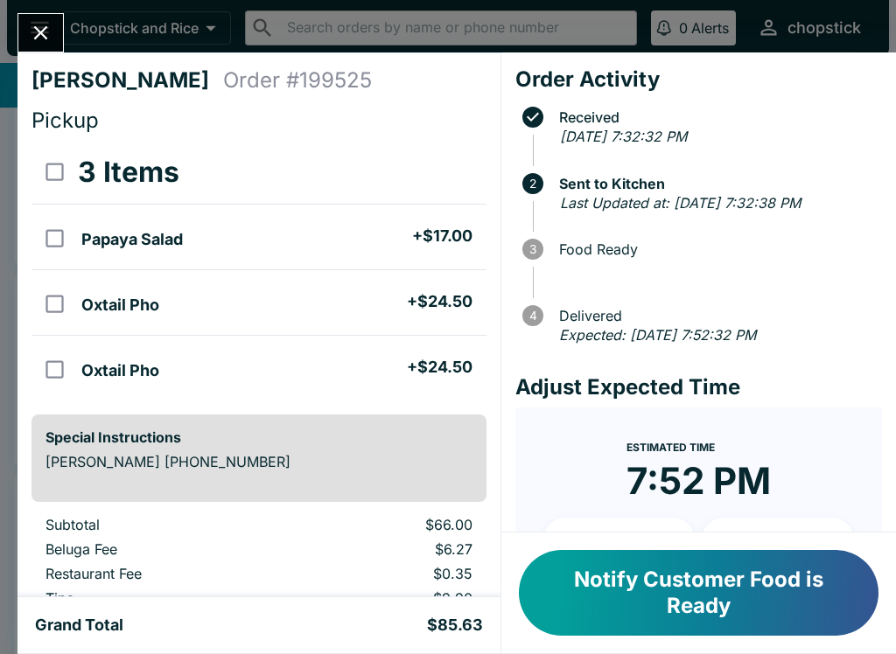
click at [718, 567] on button "Notify Customer Food is Ready" at bounding box center [698, 593] width 359 height 86
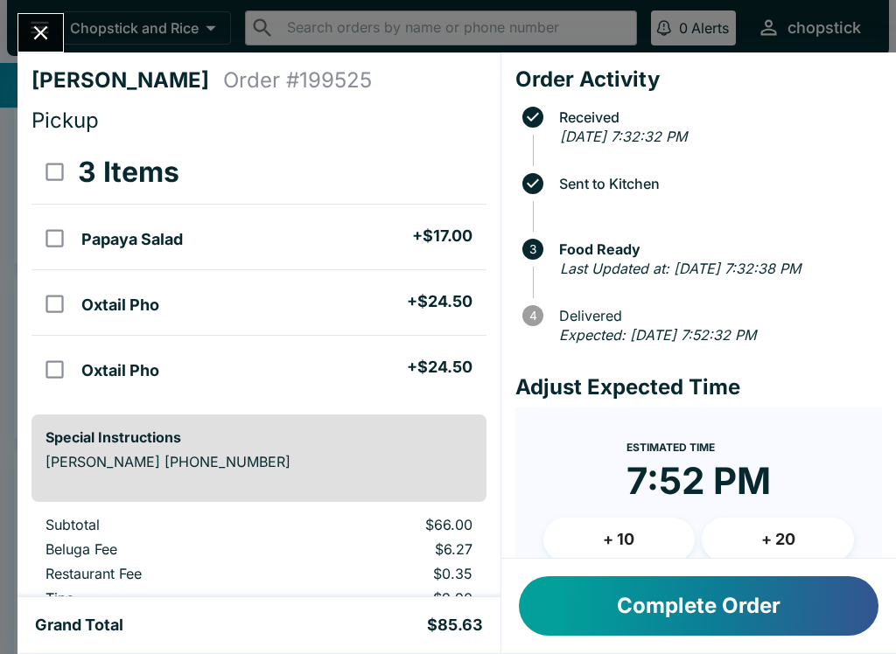
click at [706, 613] on button "Complete Order" at bounding box center [698, 605] width 359 height 59
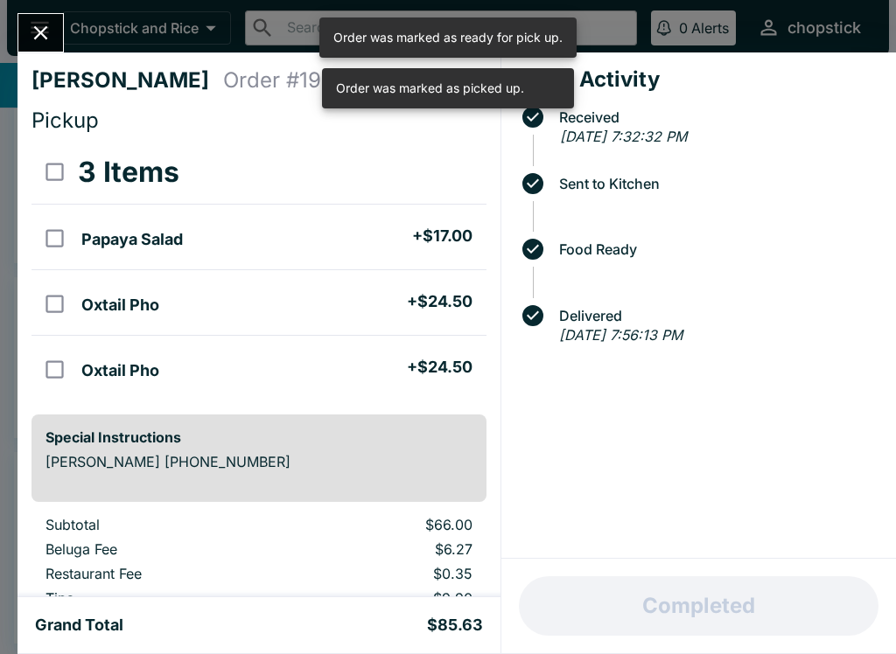
click at [24, 25] on button "Close" at bounding box center [40, 33] width 45 height 38
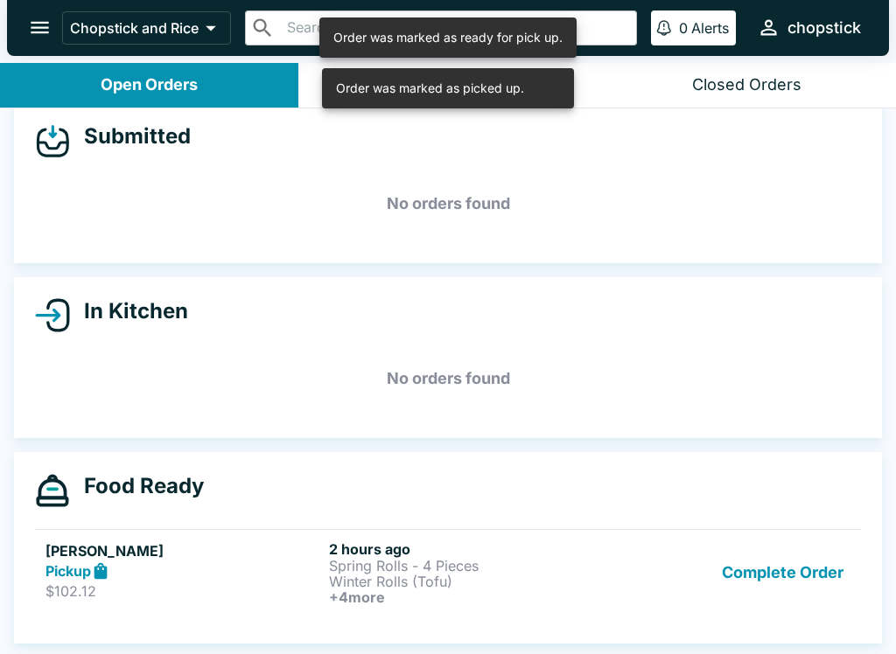
scroll to position [3, 0]
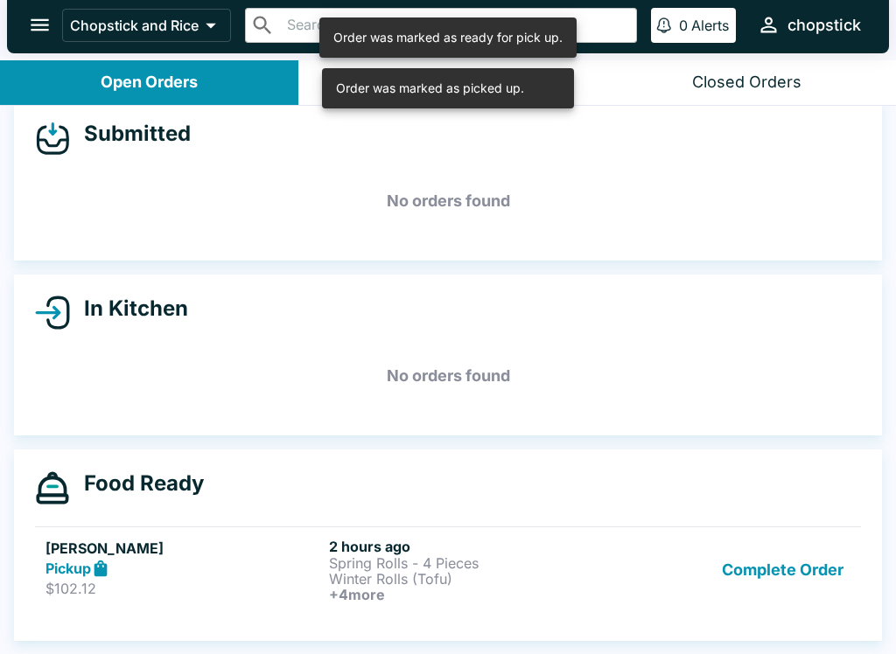
click at [534, 579] on p "Winter Rolls (Tofu)" at bounding box center [467, 579] width 276 height 16
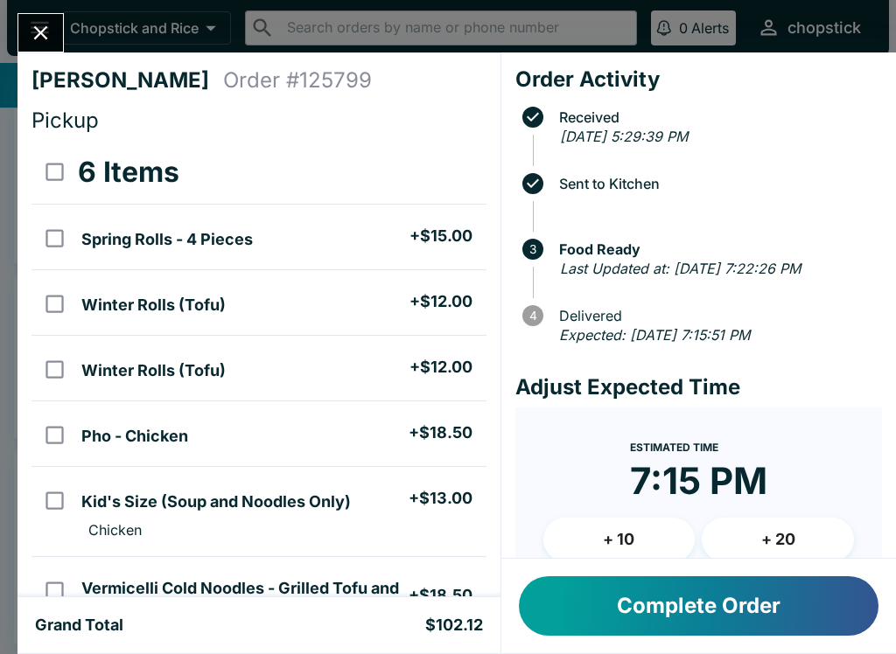
click at [37, 15] on button "Close" at bounding box center [40, 33] width 45 height 38
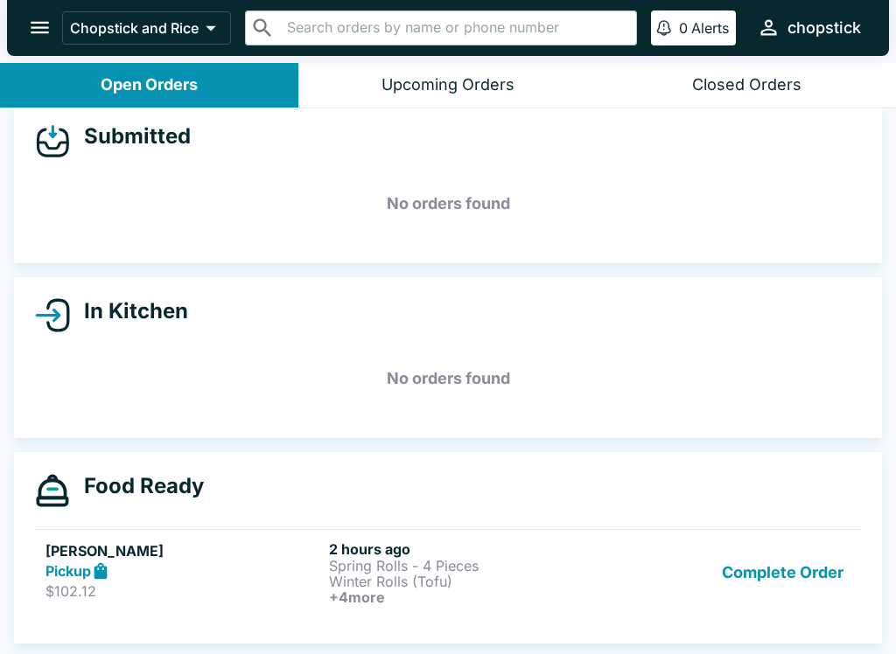
click at [452, 87] on div "Upcoming Orders" at bounding box center [447, 85] width 133 height 20
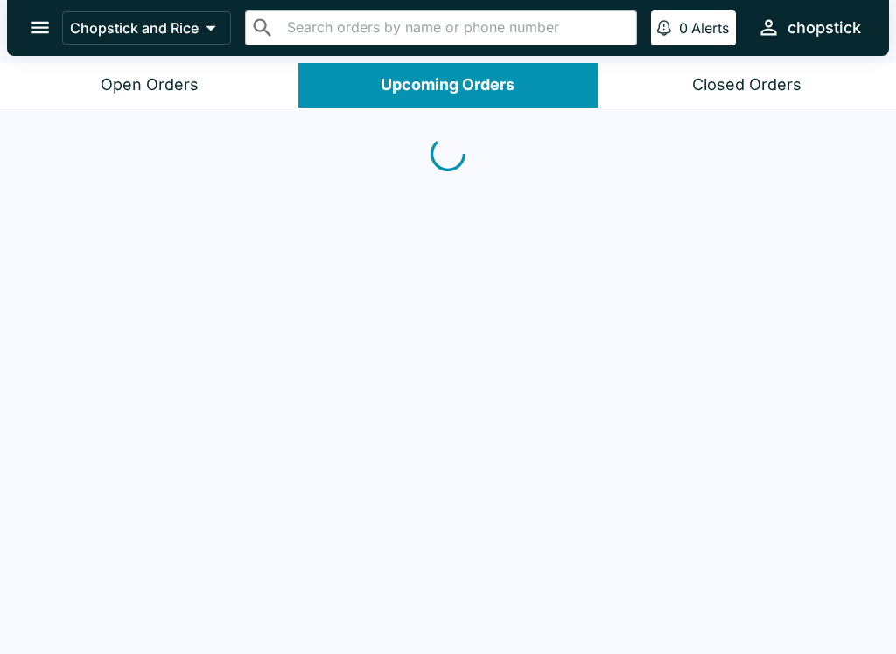
click at [197, 80] on div "Open Orders" at bounding box center [150, 85] width 98 height 20
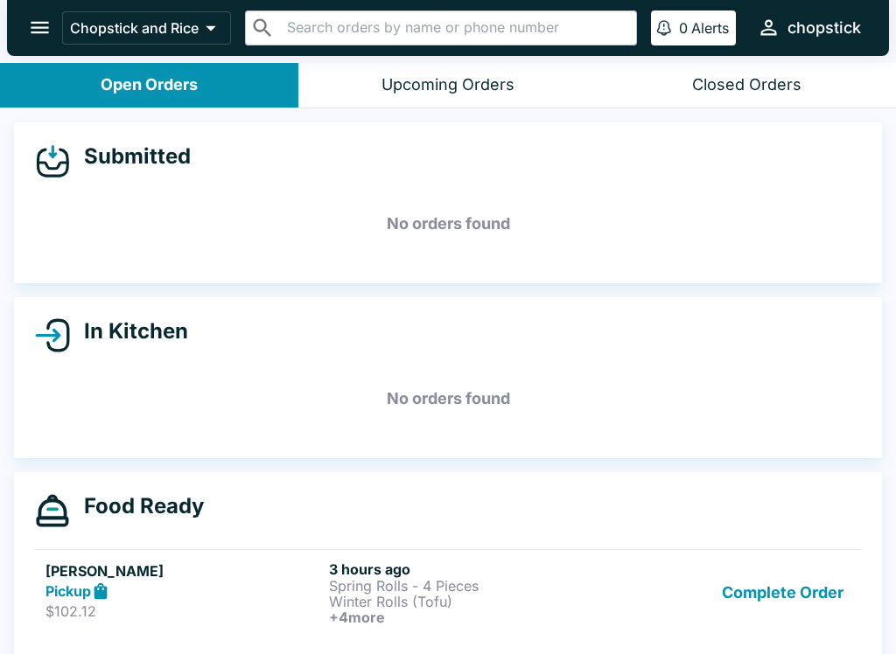
click at [353, 524] on div "Food Ready" at bounding box center [448, 510] width 826 height 35
click at [172, 82] on div "Open Orders" at bounding box center [149, 85] width 97 height 20
click at [215, 64] on button "Open Orders" at bounding box center [149, 85] width 298 height 45
